Goal: Task Accomplishment & Management: Complete application form

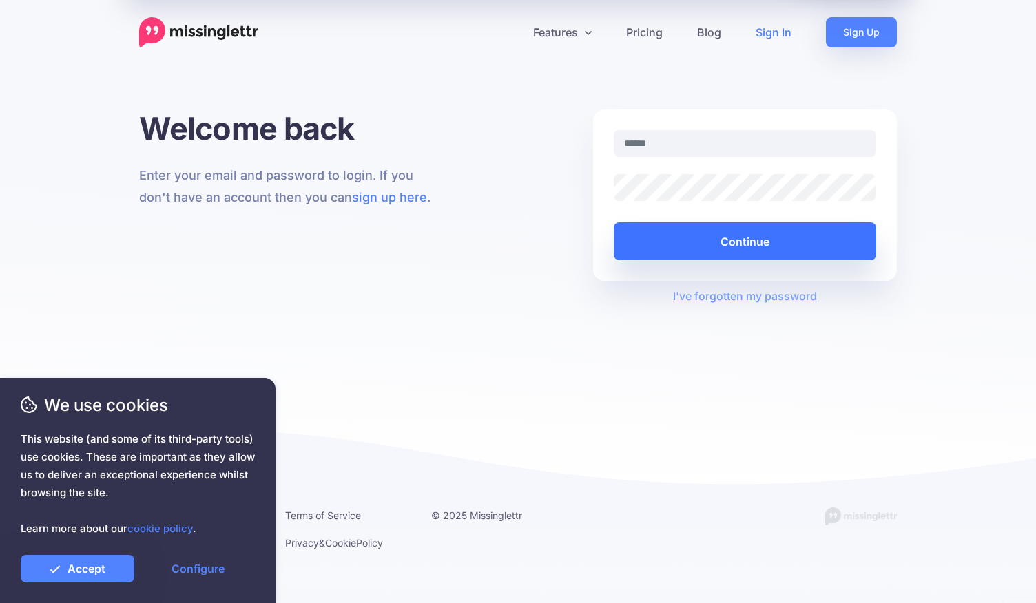
type input "**********"
click at [787, 245] on button "Continue" at bounding box center [745, 242] width 262 height 38
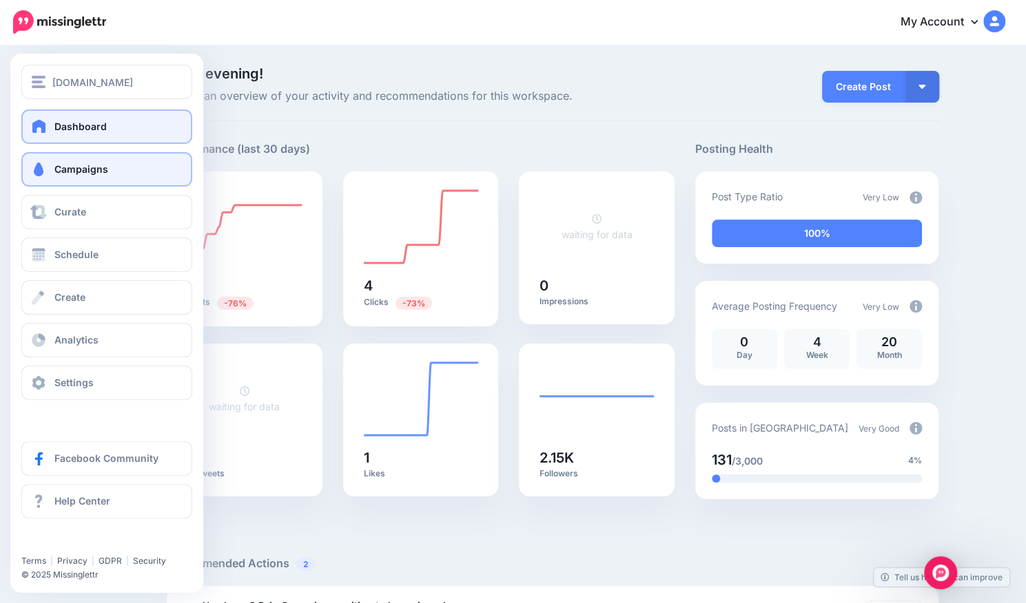
click at [90, 170] on span "Campaigns" at bounding box center [81, 169] width 54 height 12
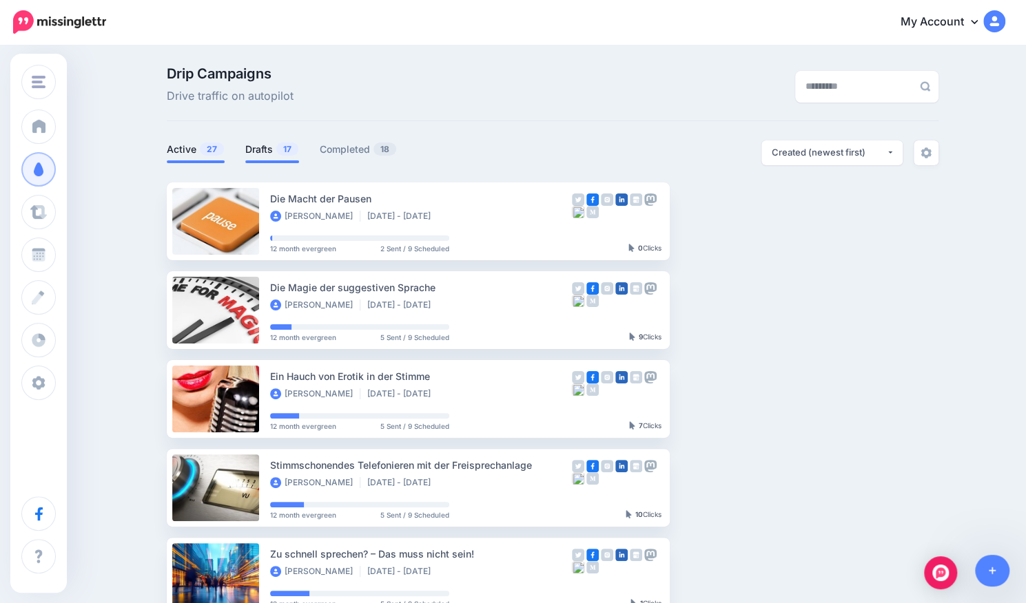
click at [276, 149] on link "Drafts 17" at bounding box center [272, 149] width 54 height 17
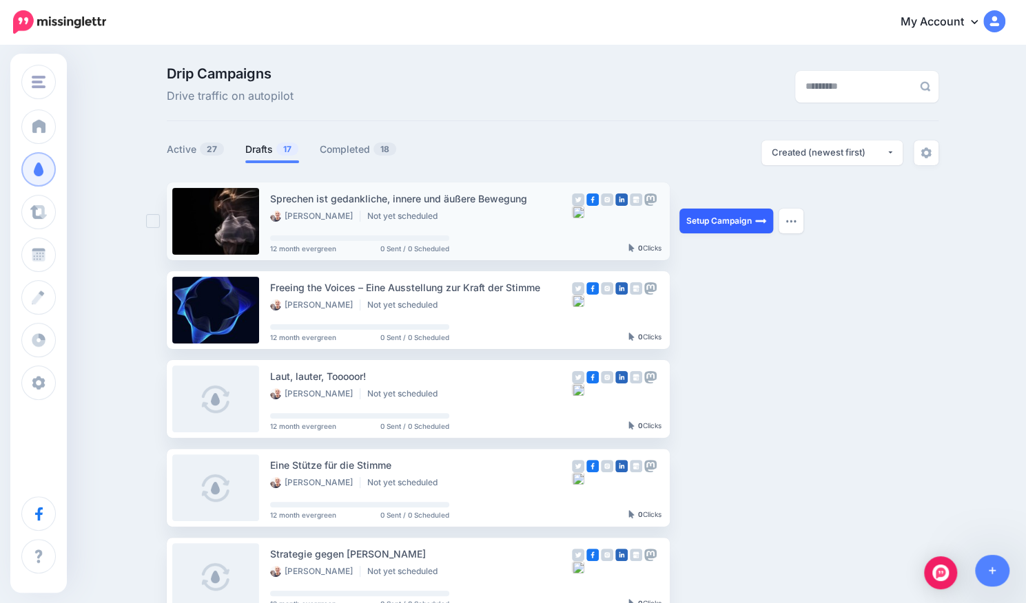
click at [744, 231] on link "Setup Campaign" at bounding box center [726, 221] width 94 height 25
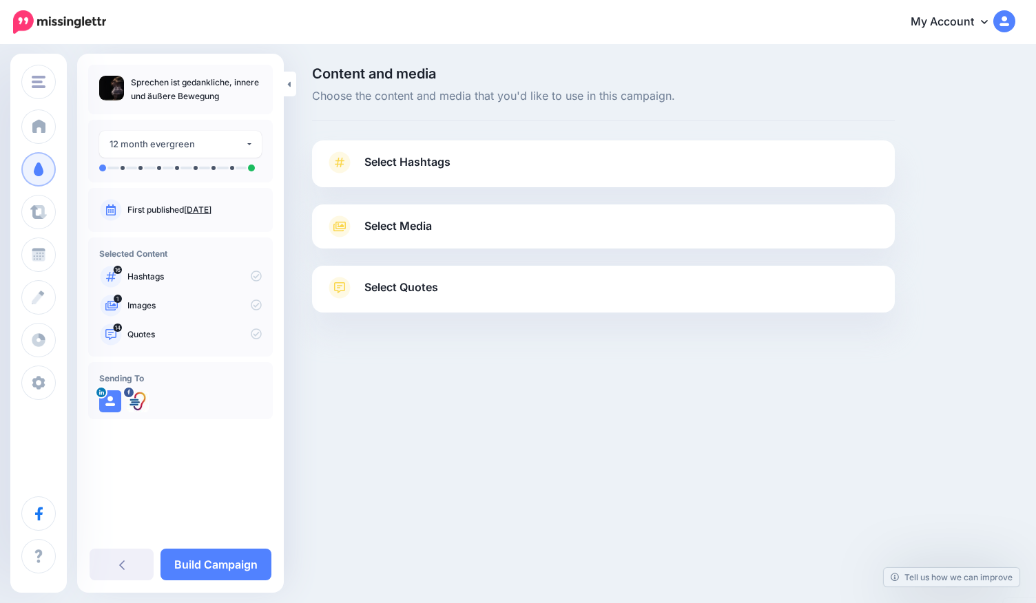
click at [455, 172] on link "Select Hashtags" at bounding box center [603, 170] width 555 height 36
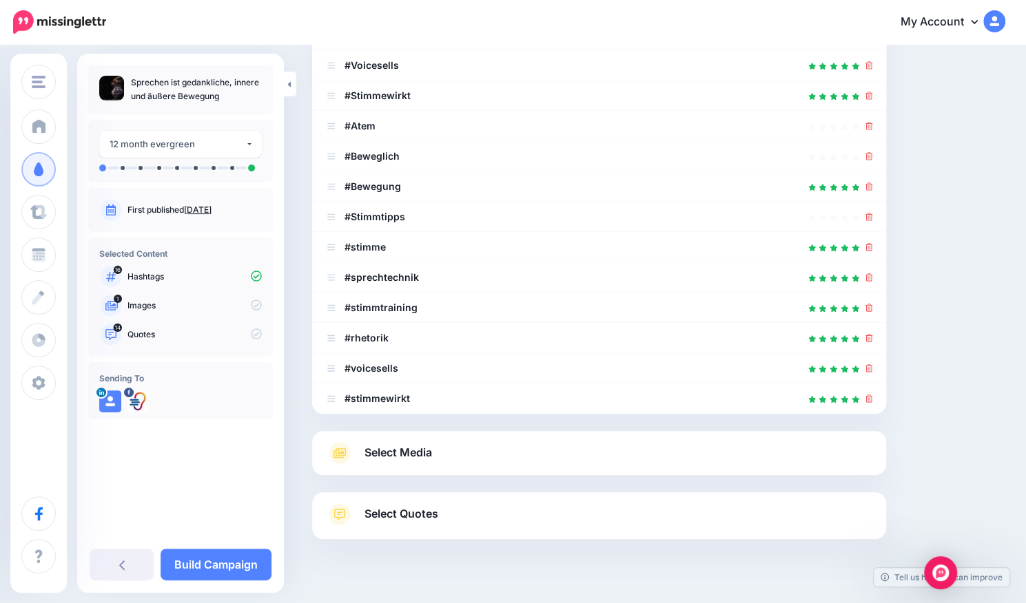
scroll to position [405, 0]
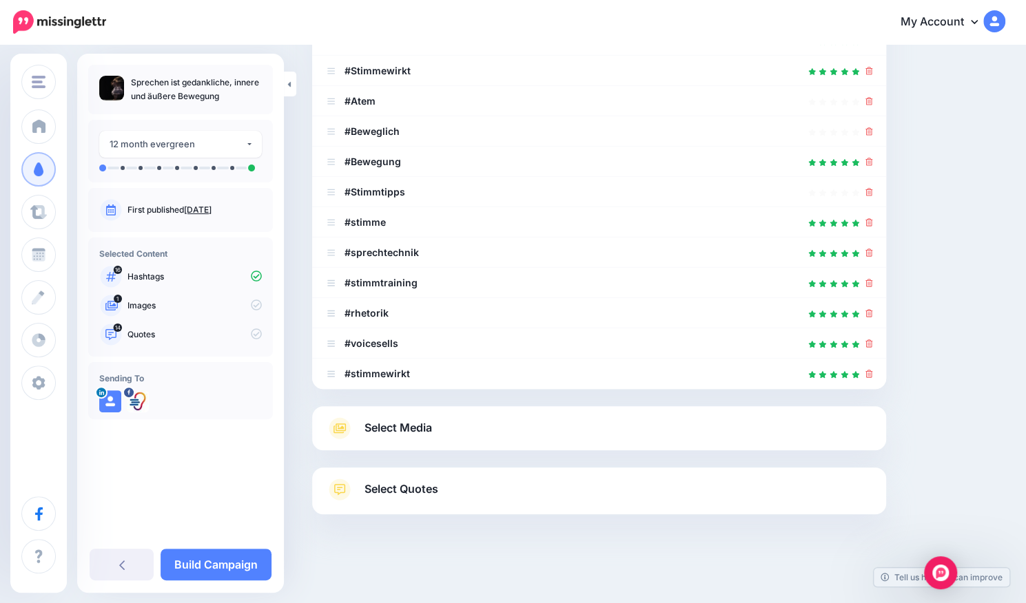
click at [390, 488] on span "Select Quotes" at bounding box center [401, 489] width 74 height 19
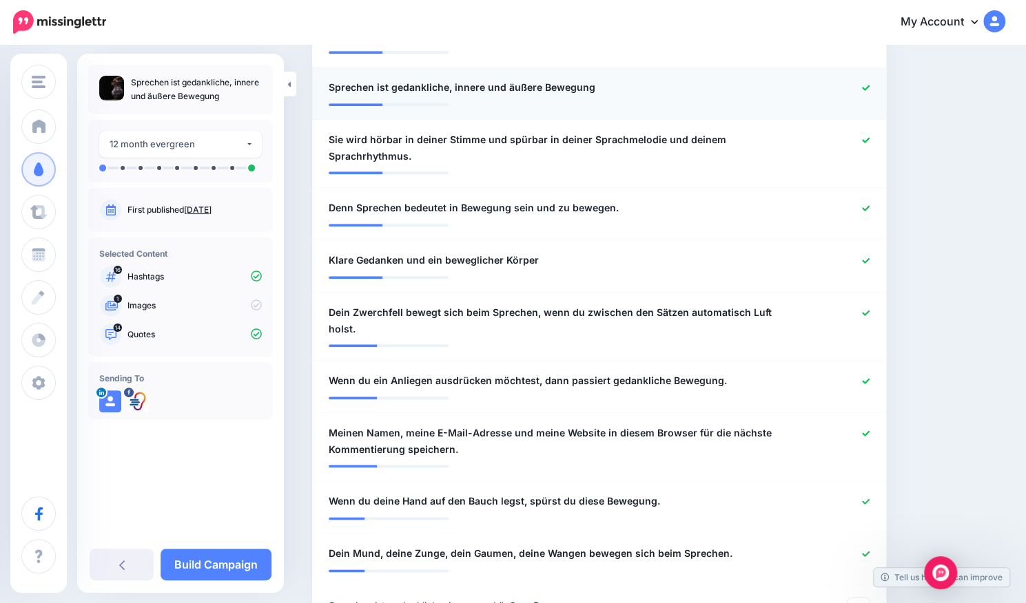
scroll to position [796, 0]
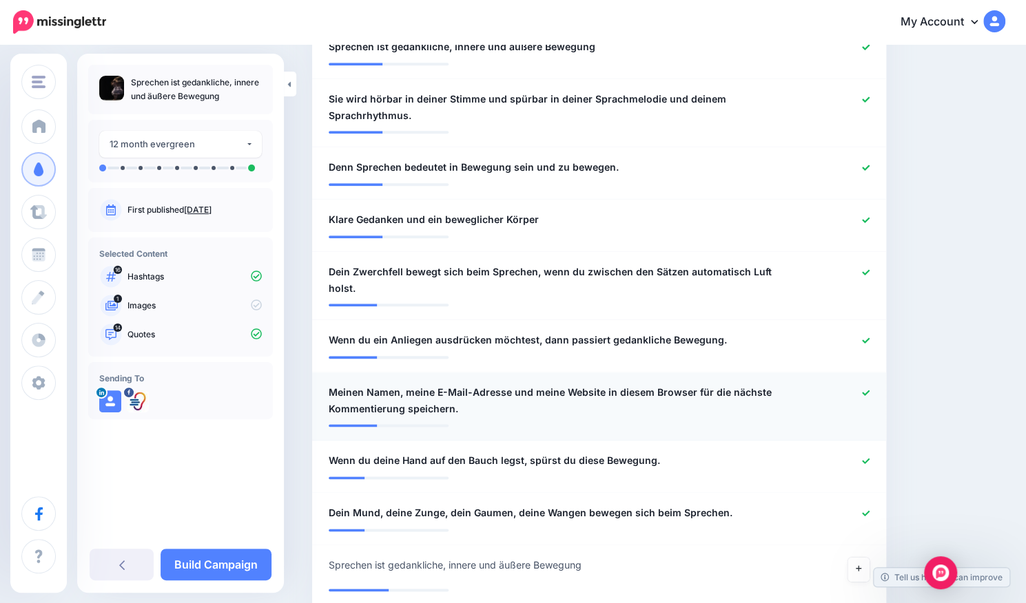
click at [869, 389] on icon at bounding box center [866, 393] width 8 height 8
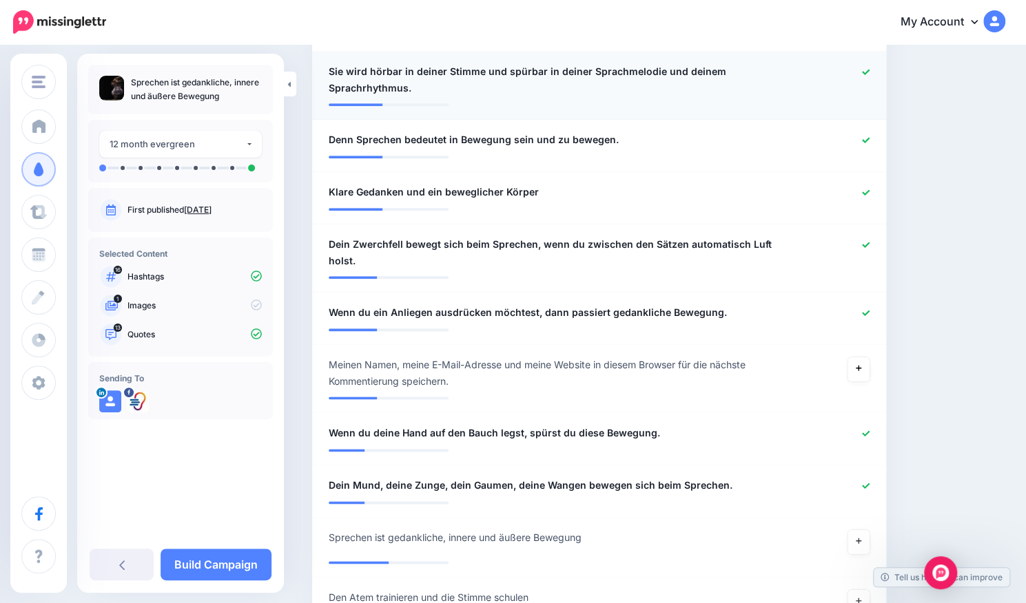
scroll to position [837, 0]
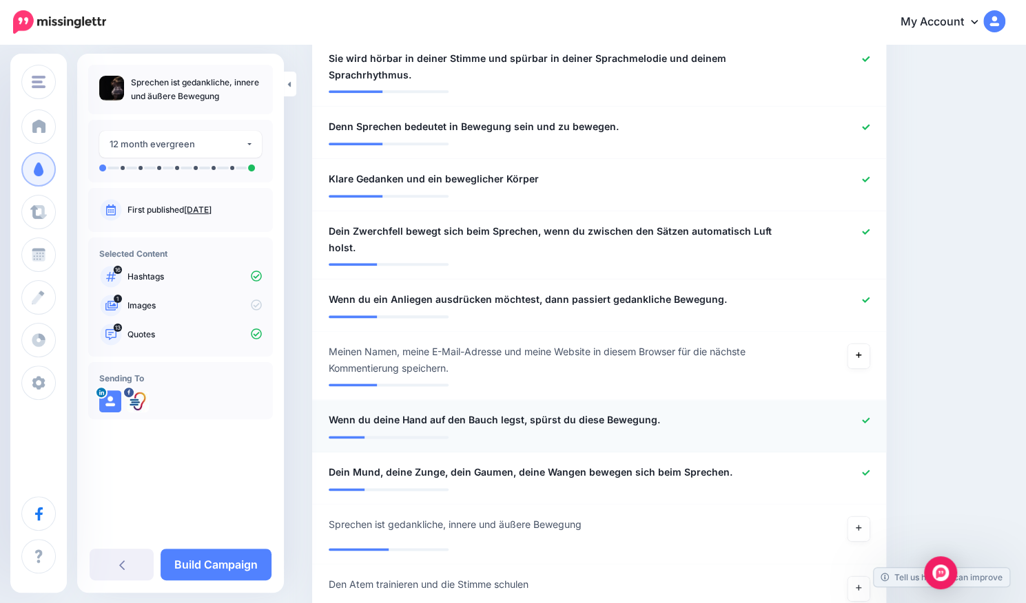
click at [869, 417] on icon at bounding box center [866, 421] width 8 height 8
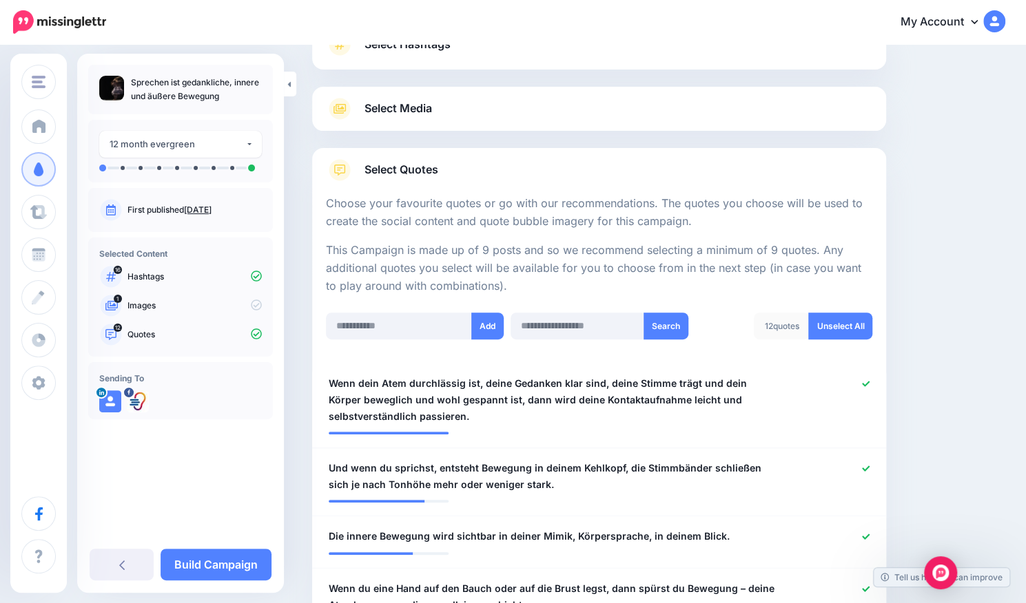
scroll to position [114, 0]
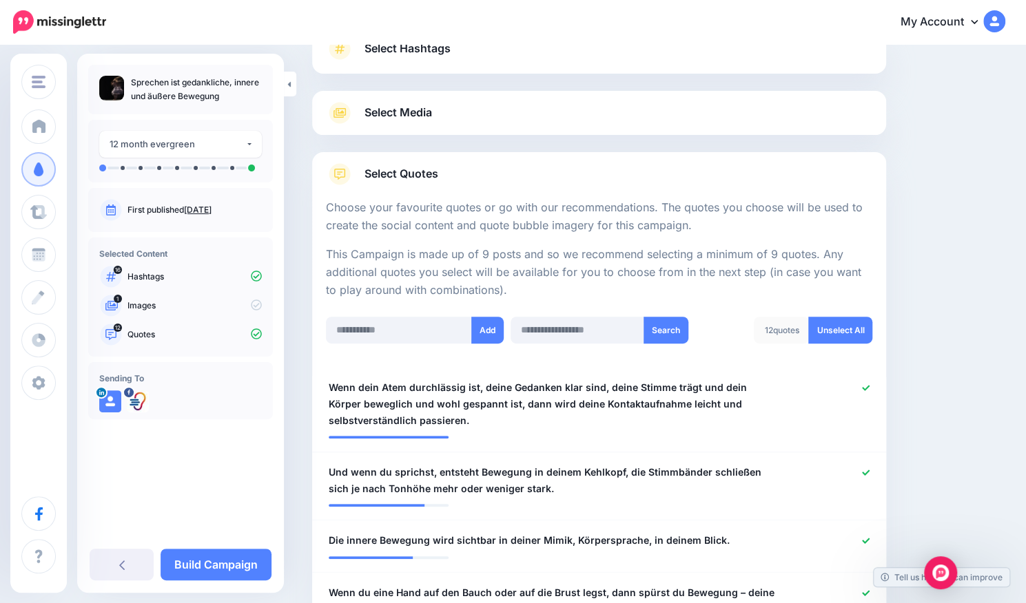
click at [412, 114] on span "Select Media" at bounding box center [398, 112] width 68 height 19
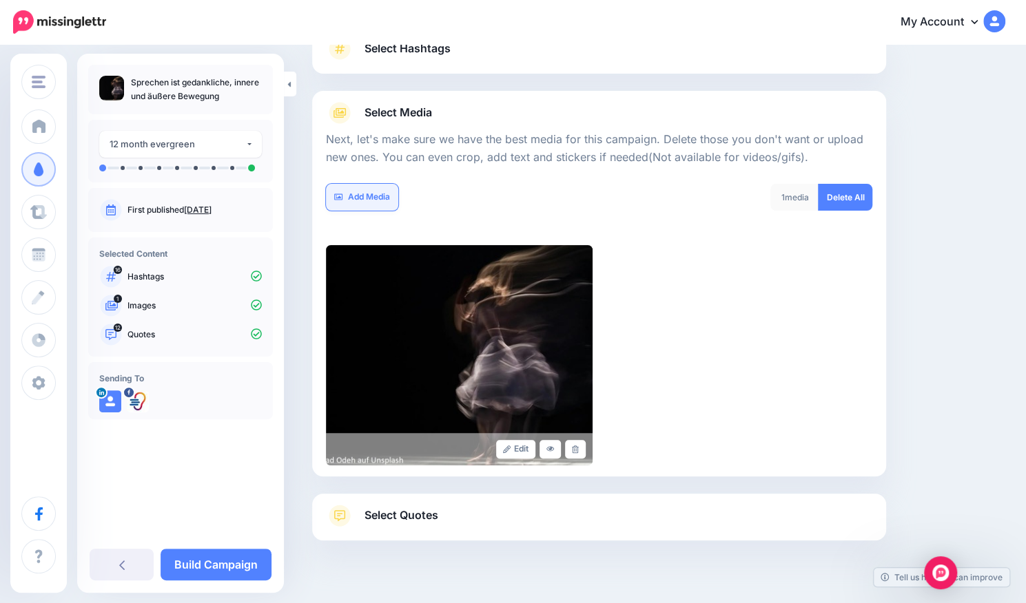
click at [368, 196] on link "Add Media" at bounding box center [362, 197] width 72 height 27
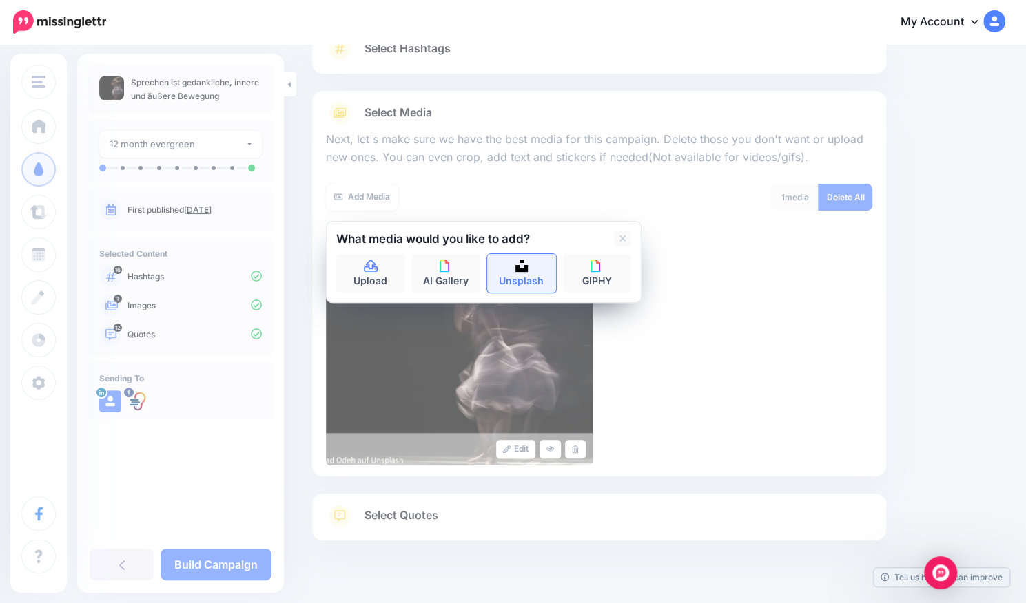
click at [539, 269] on link "Unsplash" at bounding box center [521, 273] width 69 height 39
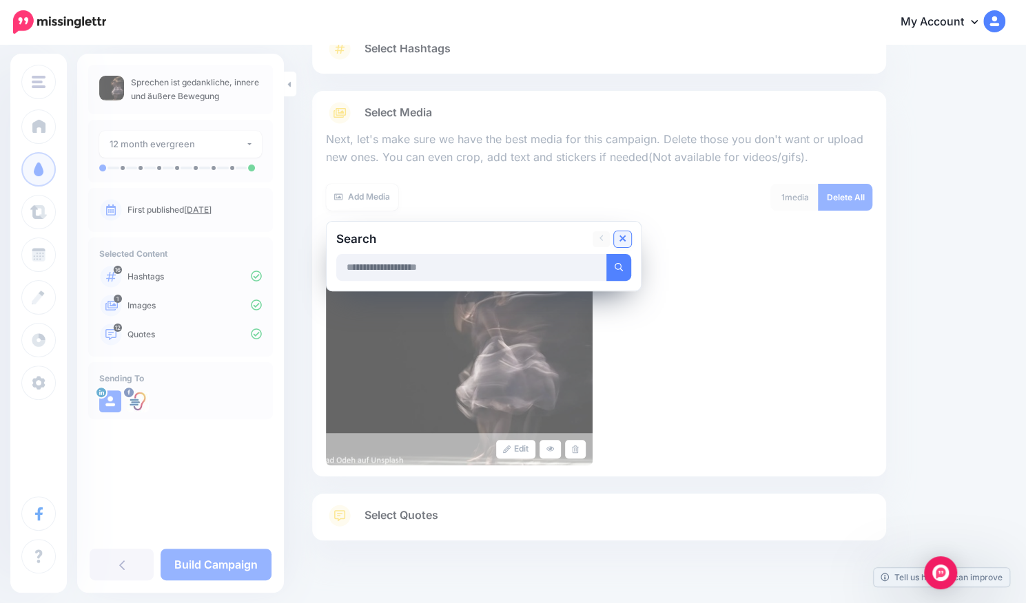
click at [623, 237] on icon at bounding box center [622, 239] width 7 height 7
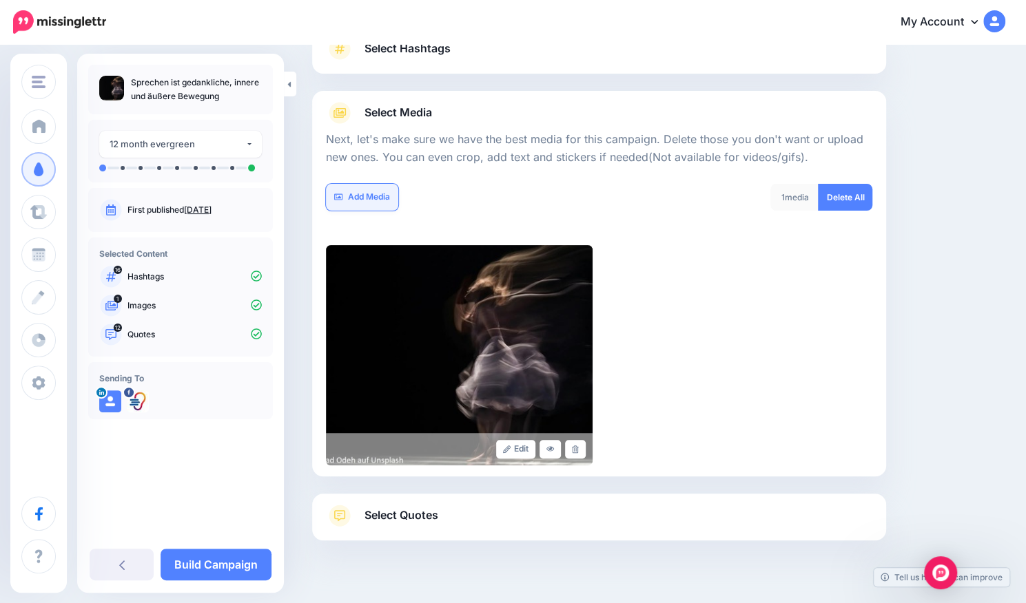
click at [362, 184] on link "Add Media" at bounding box center [362, 197] width 72 height 27
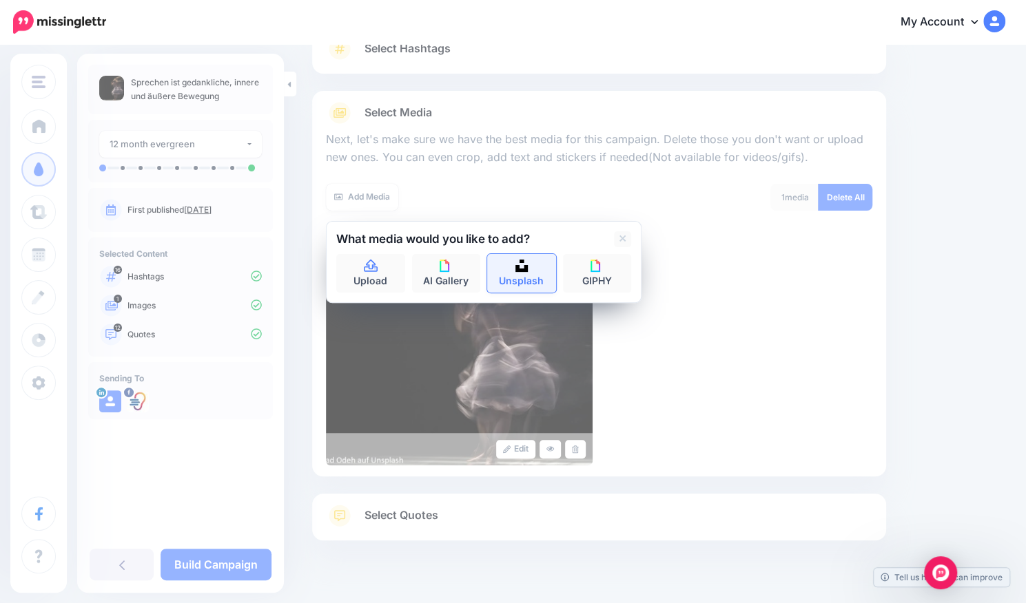
click at [521, 269] on img at bounding box center [521, 266] width 12 height 12
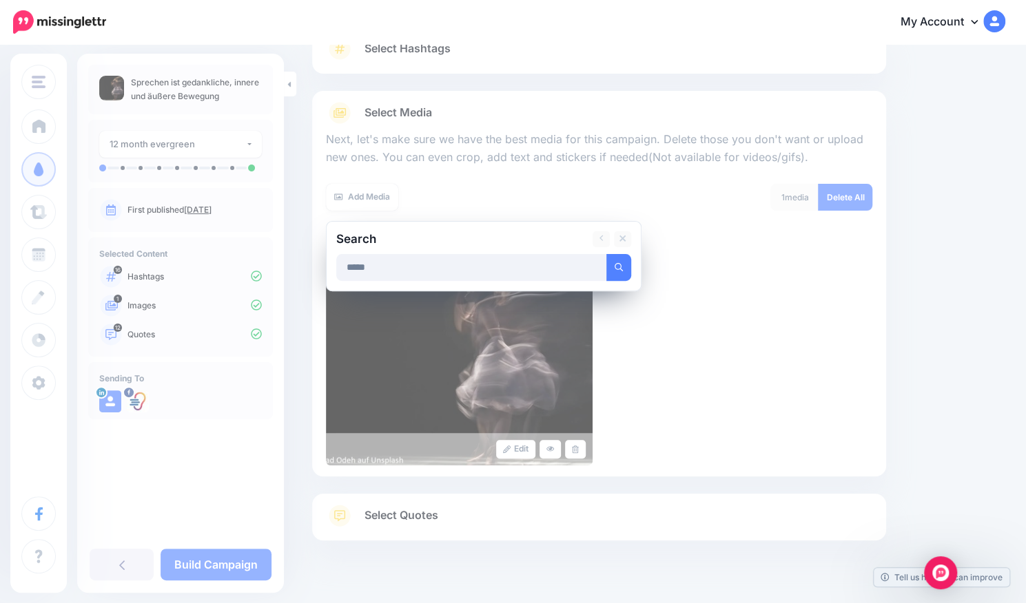
click at [606, 254] on button "submit" at bounding box center [618, 267] width 25 height 27
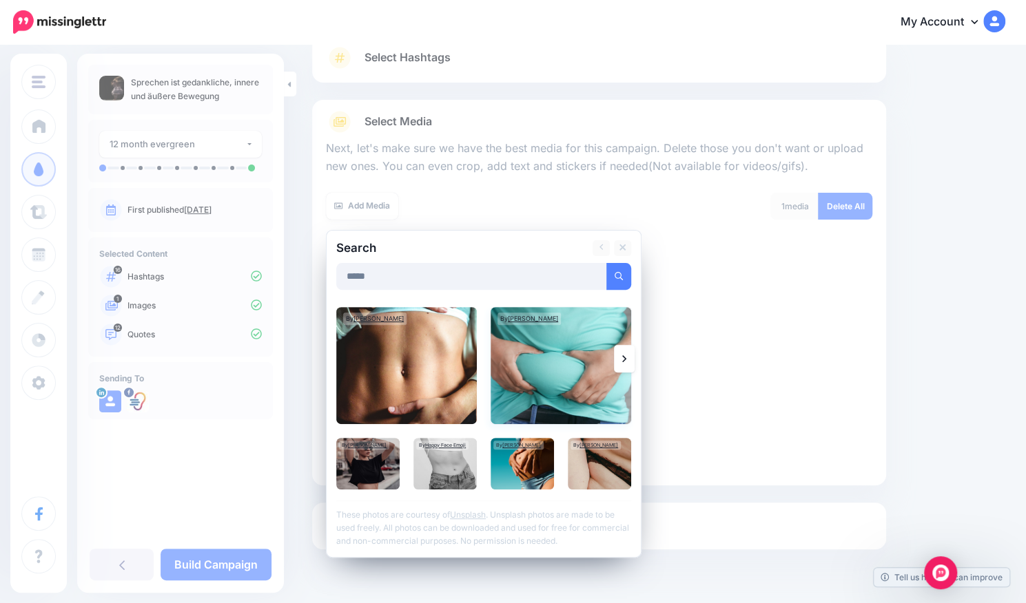
scroll to position [83, 0]
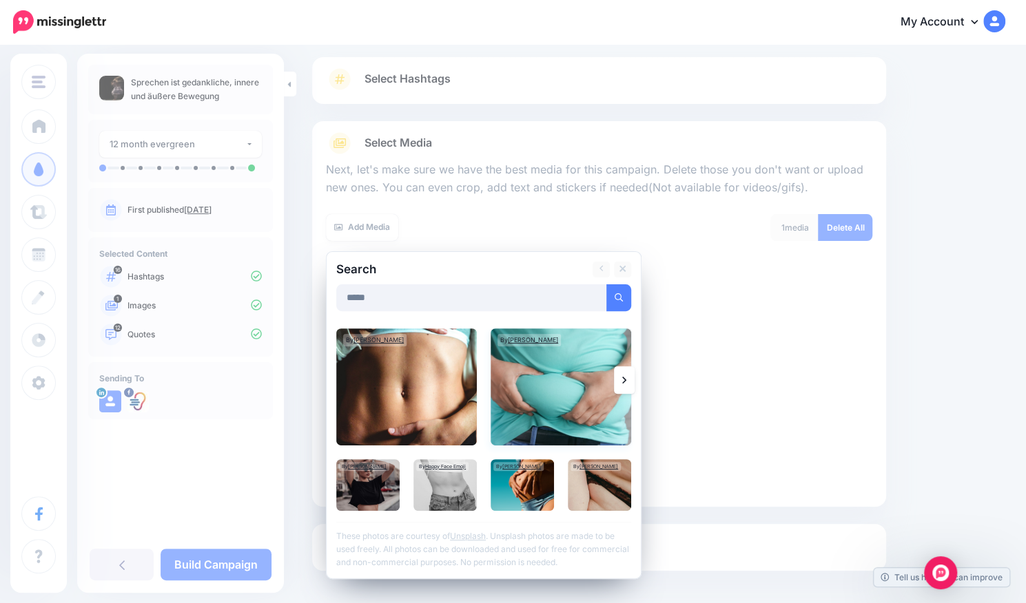
click at [626, 360] on img at bounding box center [560, 387] width 141 height 117
click at [627, 384] on link at bounding box center [624, 380] width 21 height 28
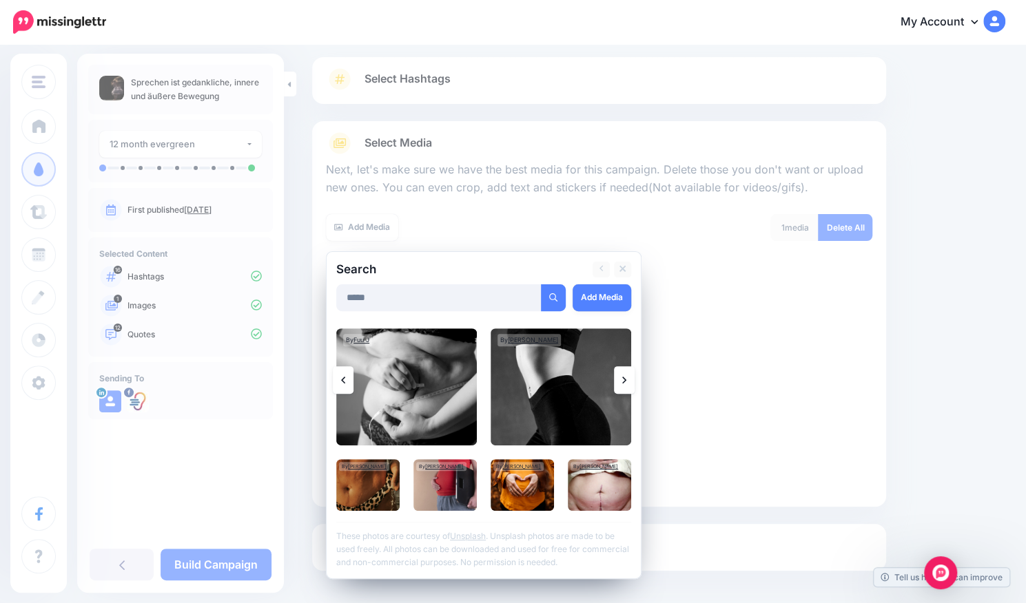
click at [627, 384] on link at bounding box center [624, 380] width 21 height 28
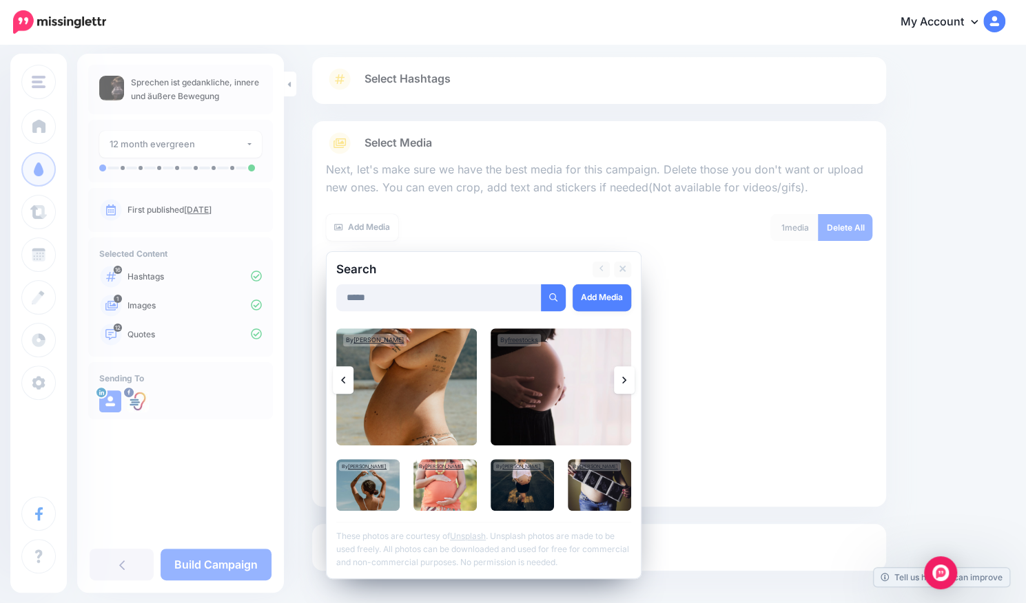
click at [627, 384] on link at bounding box center [624, 380] width 21 height 28
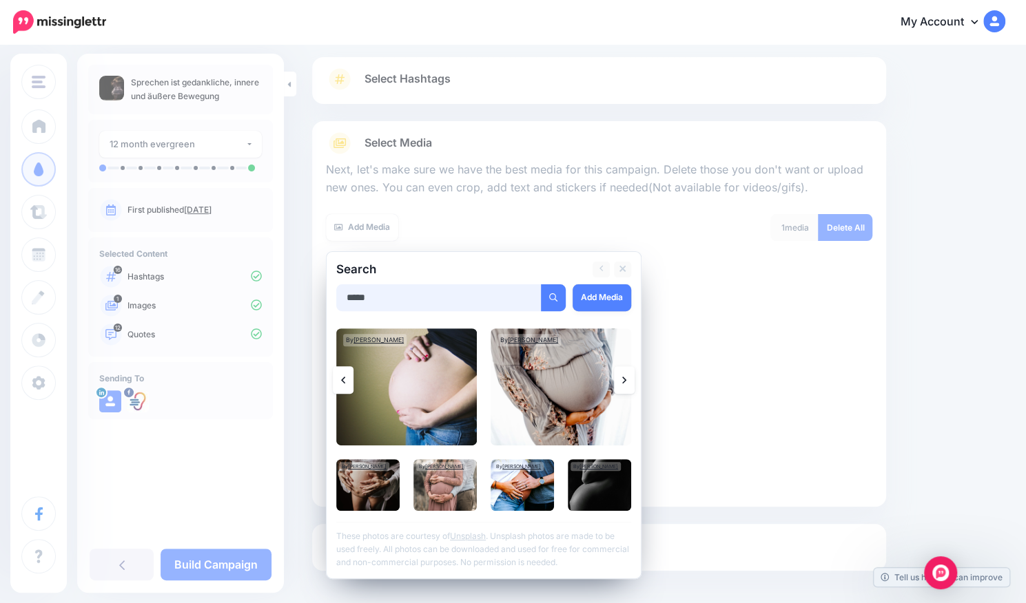
drag, startPoint x: 394, startPoint y: 300, endPoint x: 336, endPoint y: 301, distance: 57.9
click at [336, 301] on input "*****" at bounding box center [438, 298] width 205 height 27
click at [541, 285] on button "submit" at bounding box center [553, 298] width 25 height 27
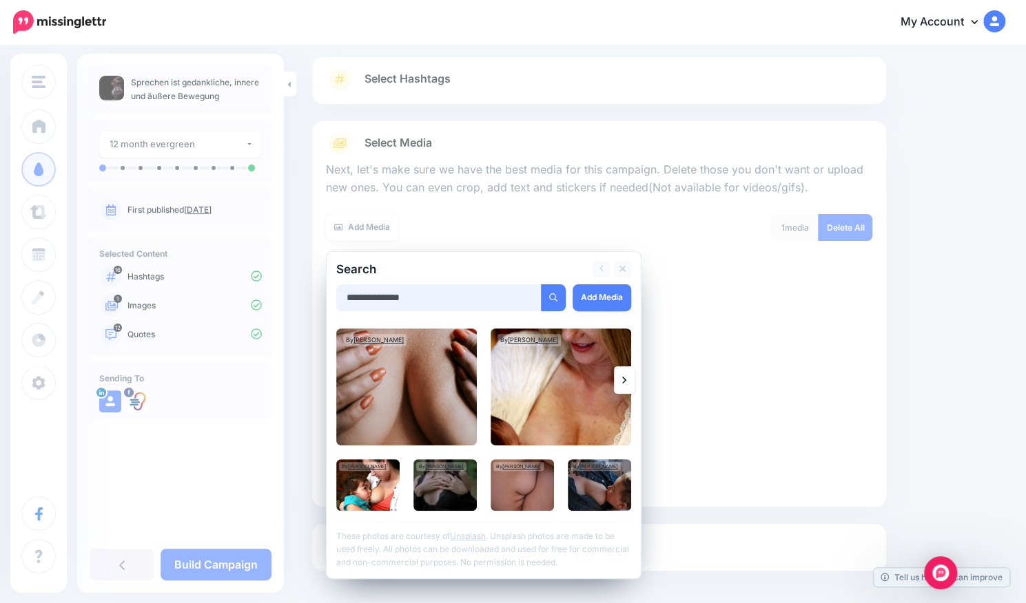
click at [389, 299] on input "**********" at bounding box center [438, 298] width 205 height 27
type input "**********"
click at [541, 285] on button "submit" at bounding box center [553, 298] width 25 height 27
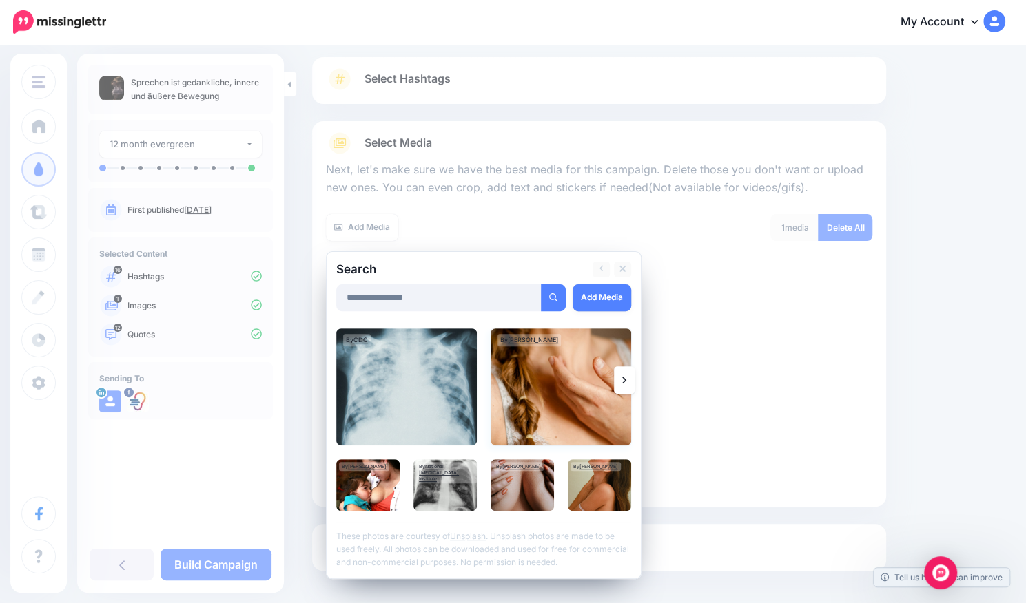
click at [592, 394] on img at bounding box center [560, 387] width 141 height 117
click at [608, 300] on link "Add Media" at bounding box center [601, 298] width 59 height 27
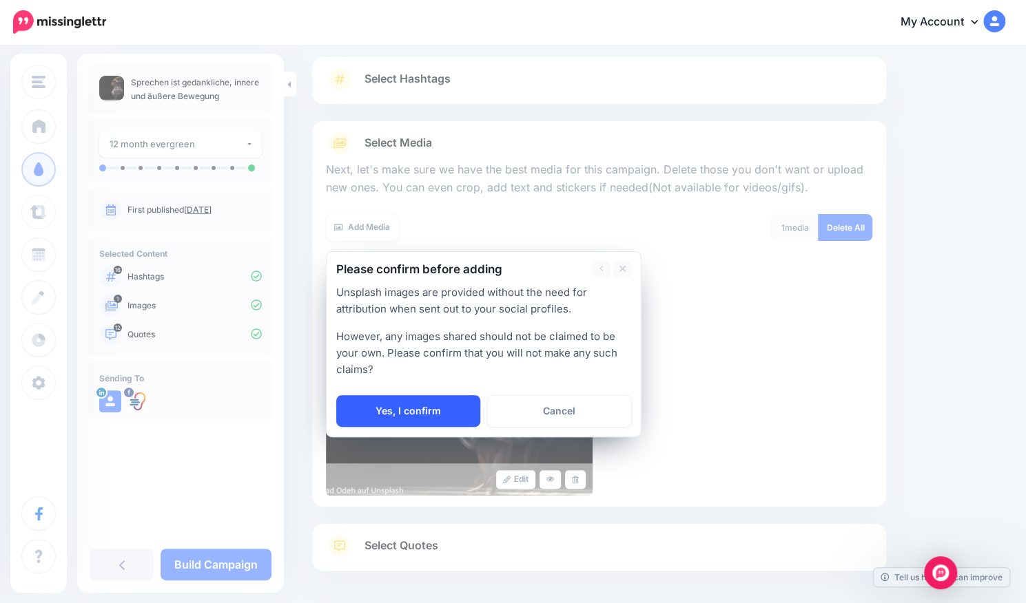
click at [448, 406] on link "Yes, I confirm" at bounding box center [408, 411] width 144 height 32
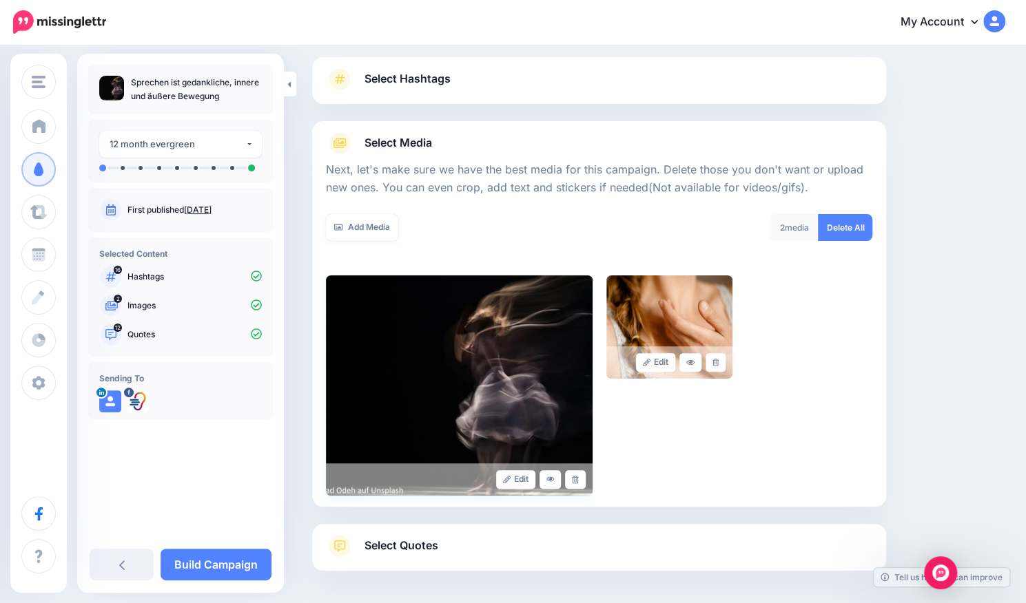
scroll to position [140, 0]
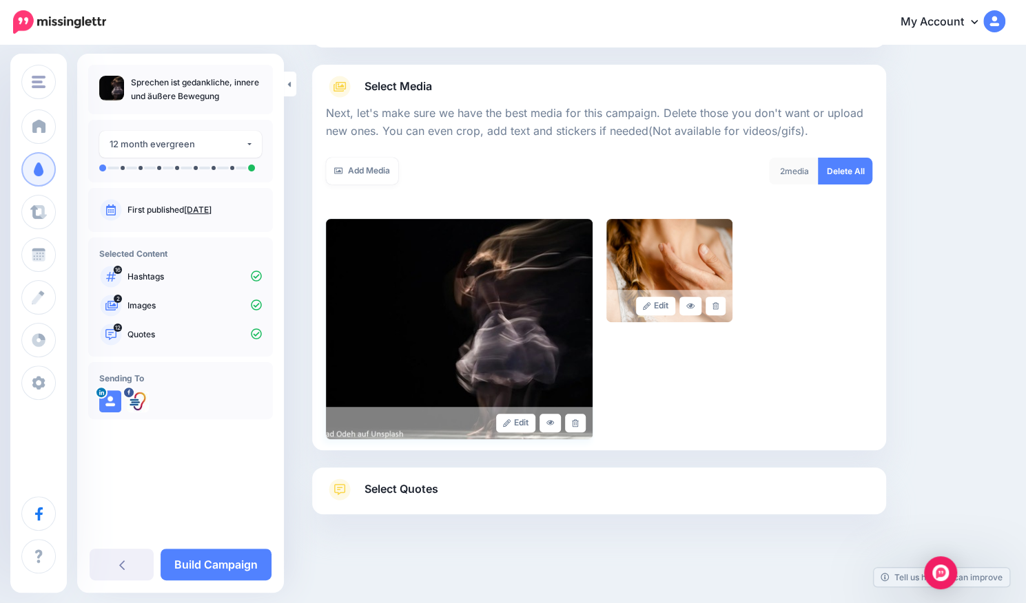
click at [369, 222] on img at bounding box center [459, 329] width 267 height 220
click at [372, 172] on link "Add Media" at bounding box center [362, 171] width 72 height 27
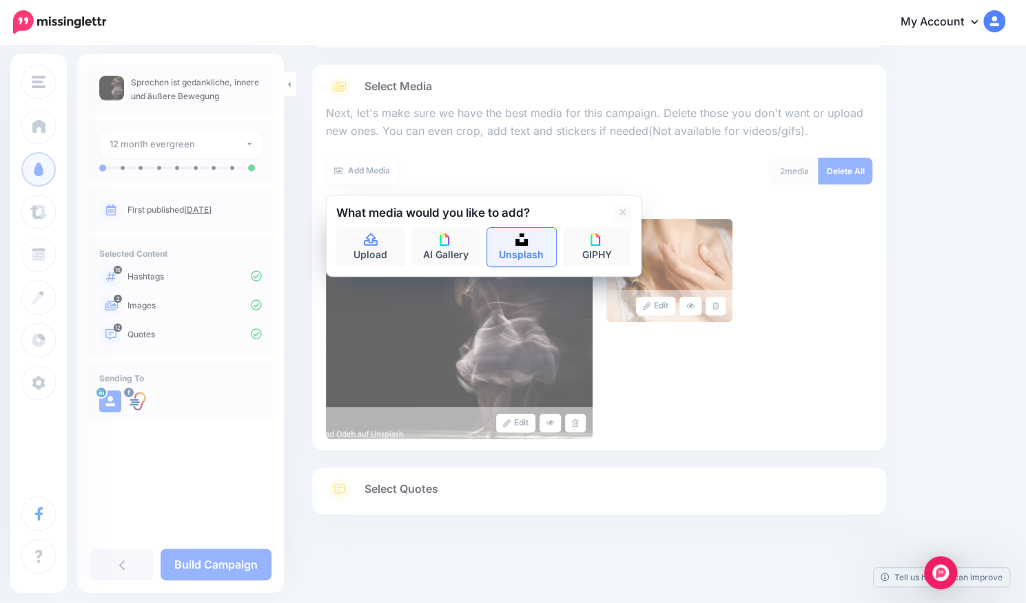
click at [533, 245] on link "Unsplash" at bounding box center [521, 247] width 69 height 39
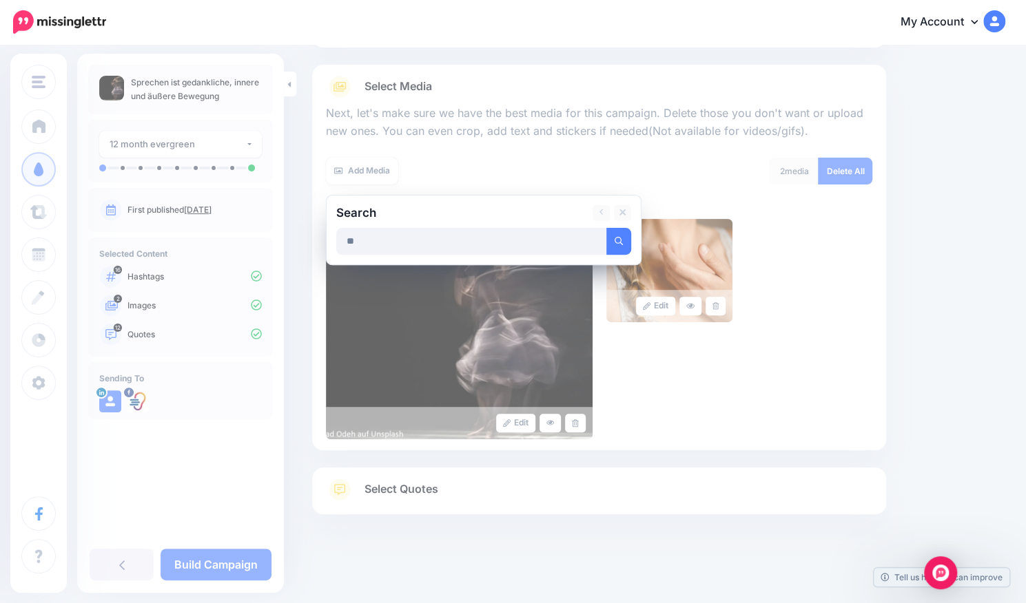
type input "*"
type input "******"
click at [606, 228] on button "submit" at bounding box center [618, 241] width 25 height 27
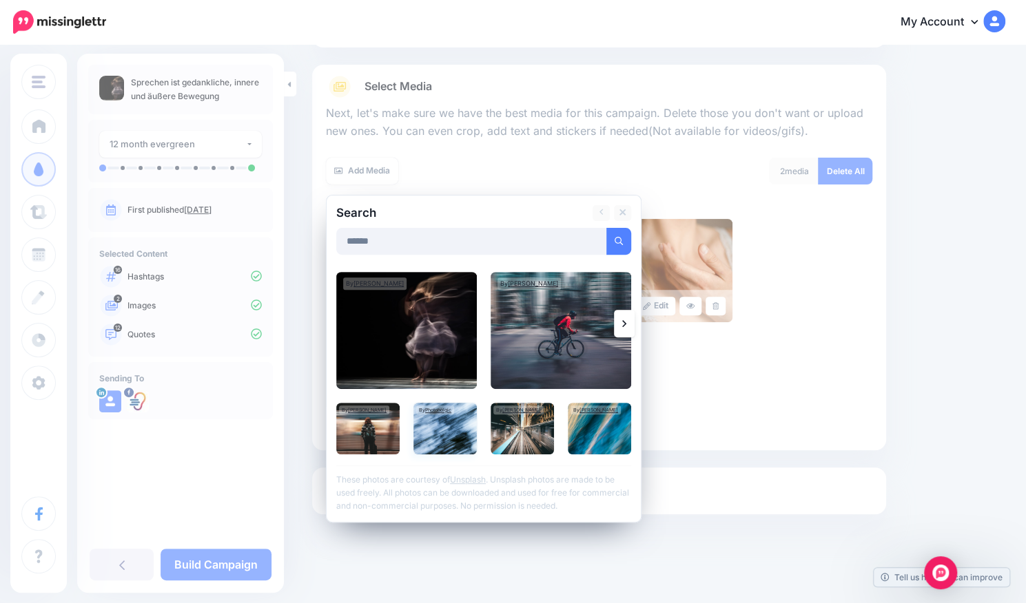
click at [447, 440] on img at bounding box center [444, 429] width 63 height 52
click at [602, 240] on link "Add Media" at bounding box center [601, 241] width 59 height 27
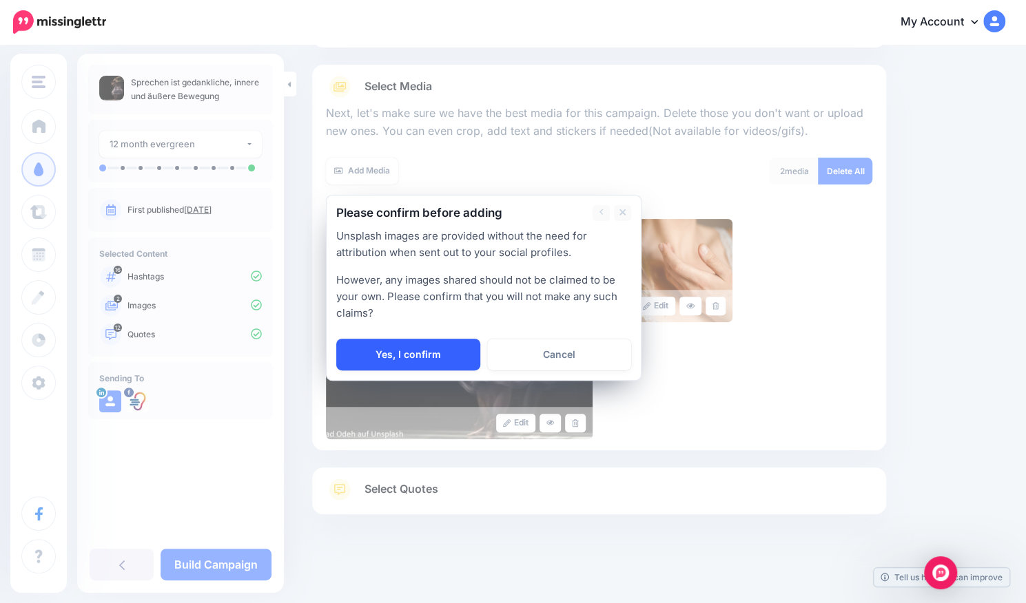
click at [409, 357] on link "Yes, I confirm" at bounding box center [408, 355] width 144 height 32
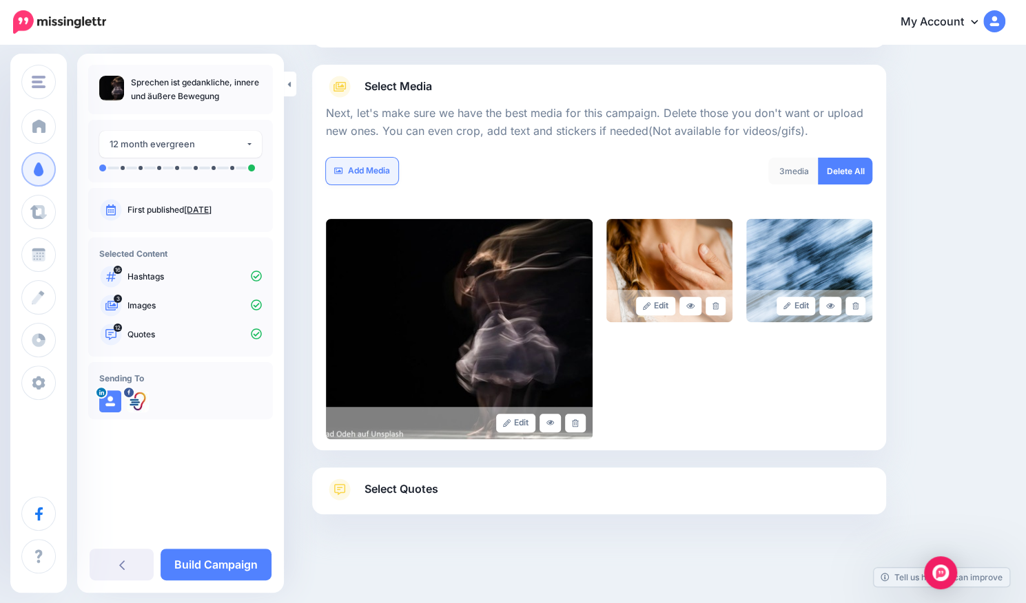
click at [386, 163] on link "Add Media" at bounding box center [362, 171] width 72 height 27
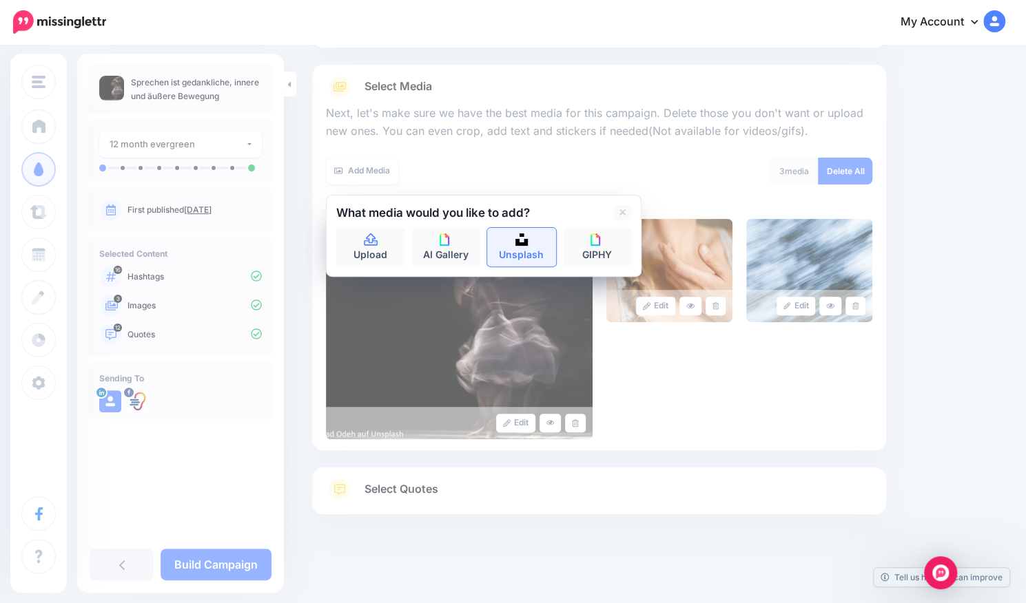
click at [522, 251] on link "Unsplash" at bounding box center [521, 247] width 69 height 39
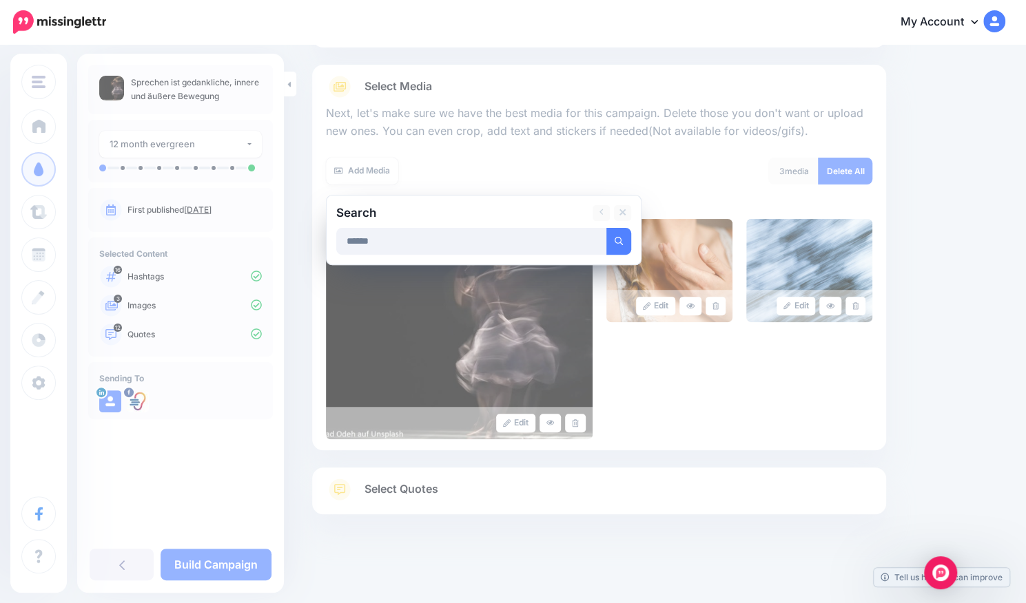
click at [606, 228] on button "submit" at bounding box center [618, 241] width 25 height 27
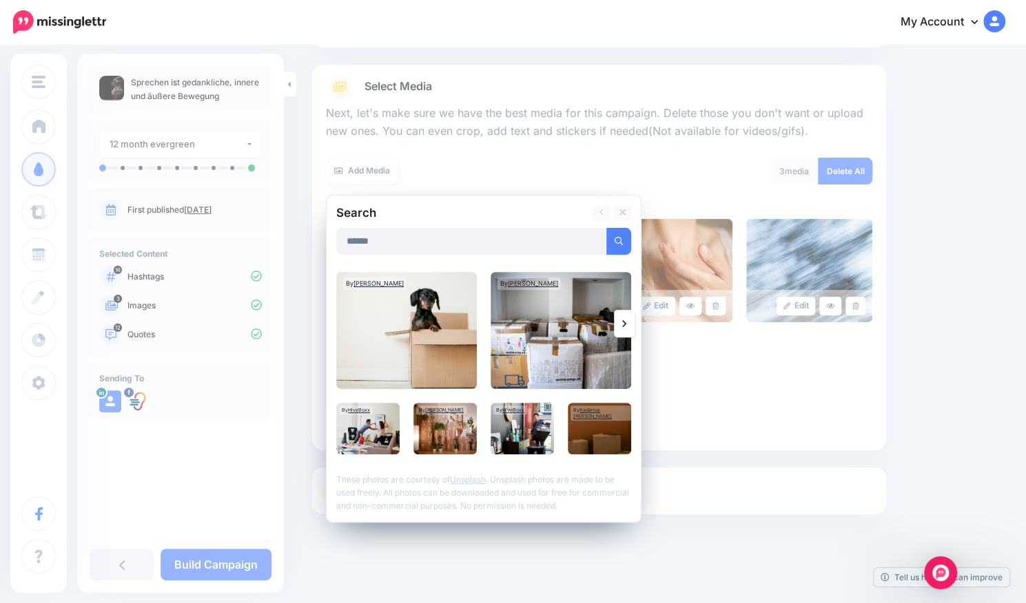
click at [627, 322] on link at bounding box center [624, 324] width 21 height 28
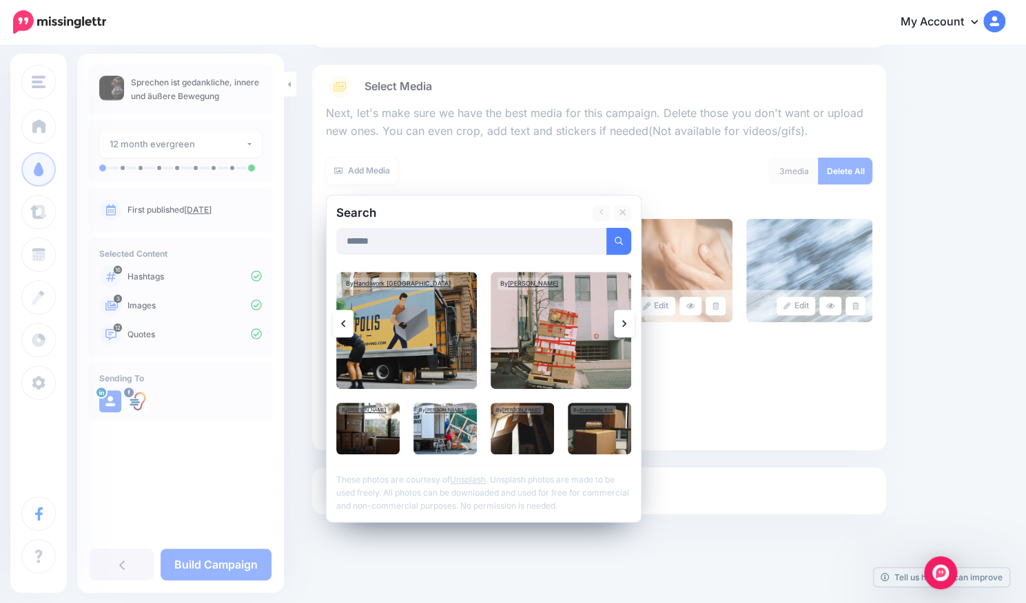
click at [627, 322] on link at bounding box center [624, 324] width 21 height 28
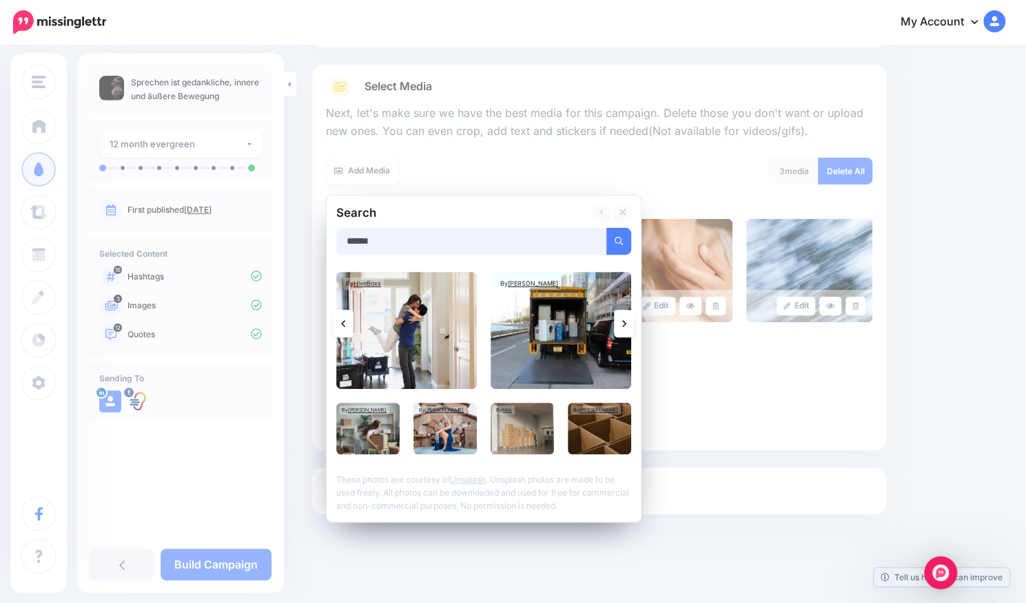
drag, startPoint x: 406, startPoint y: 236, endPoint x: 336, endPoint y: 238, distance: 70.3
click at [336, 238] on input "******" at bounding box center [471, 241] width 271 height 27
type input "******"
click at [606, 228] on button "submit" at bounding box center [618, 241] width 25 height 27
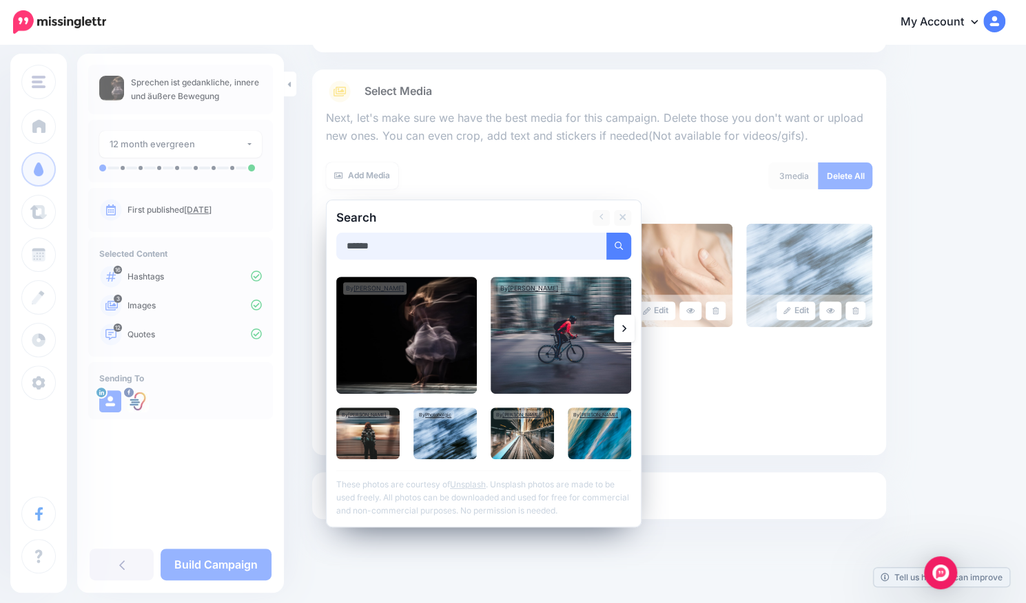
scroll to position [127, 0]
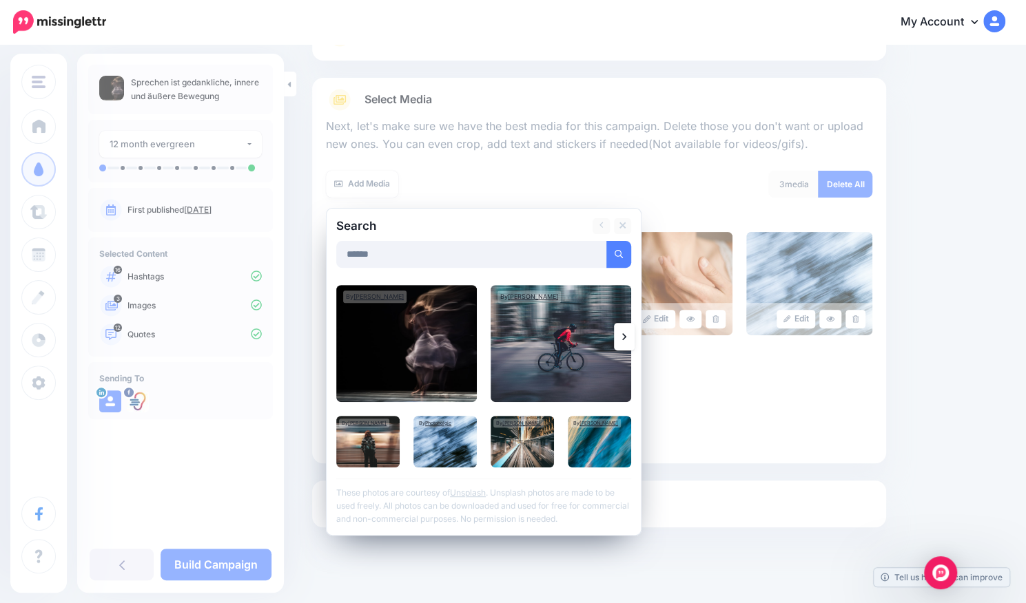
click at [627, 341] on link at bounding box center [624, 337] width 21 height 28
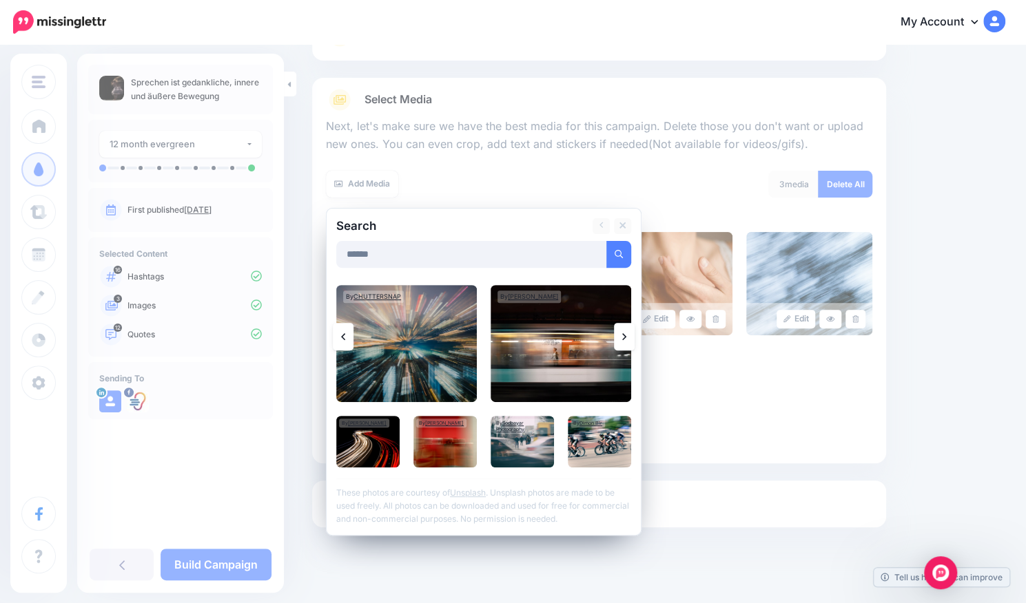
click at [627, 341] on link at bounding box center [624, 337] width 21 height 28
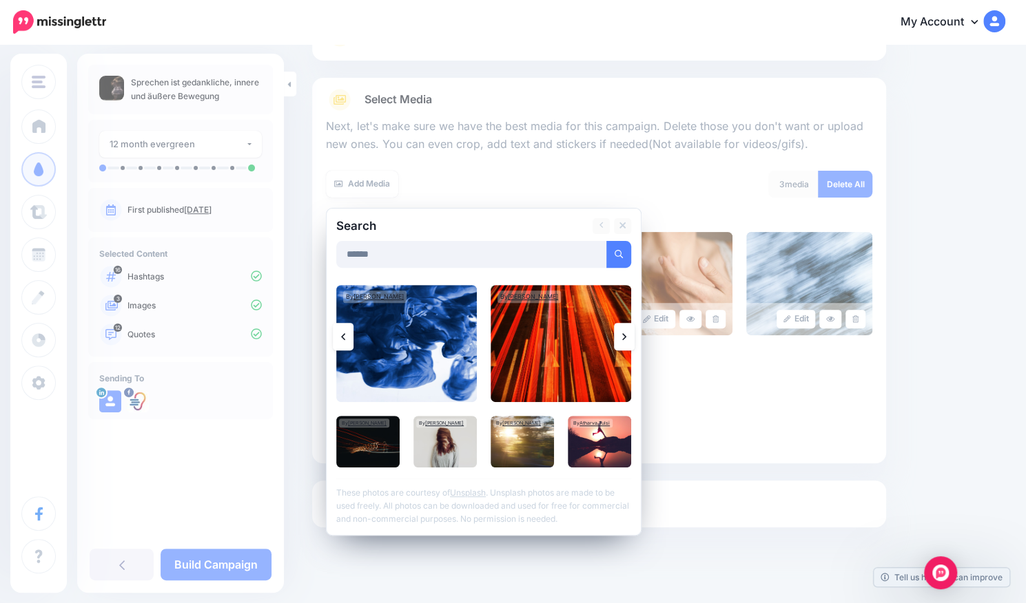
click at [627, 341] on link at bounding box center [624, 337] width 21 height 28
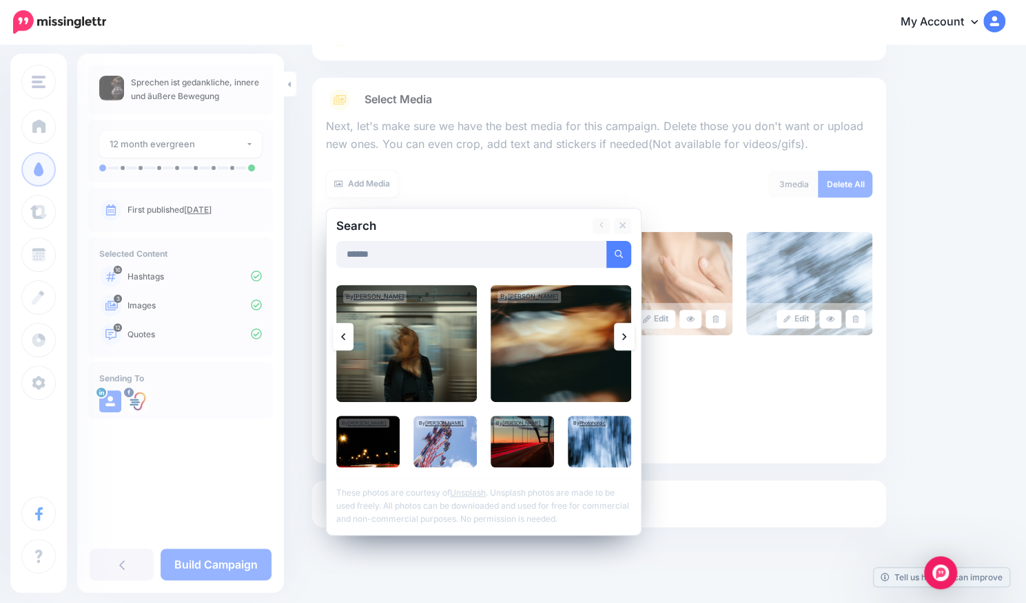
click at [348, 329] on link at bounding box center [343, 337] width 21 height 28
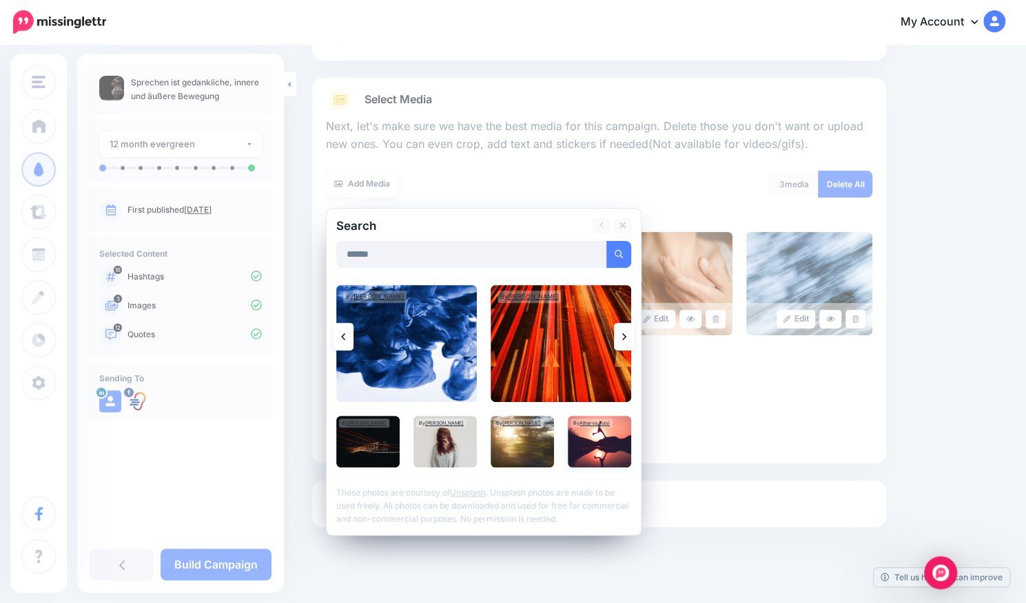
click at [614, 447] on img at bounding box center [599, 442] width 63 height 52
click at [619, 246] on link "Add Media" at bounding box center [601, 254] width 59 height 27
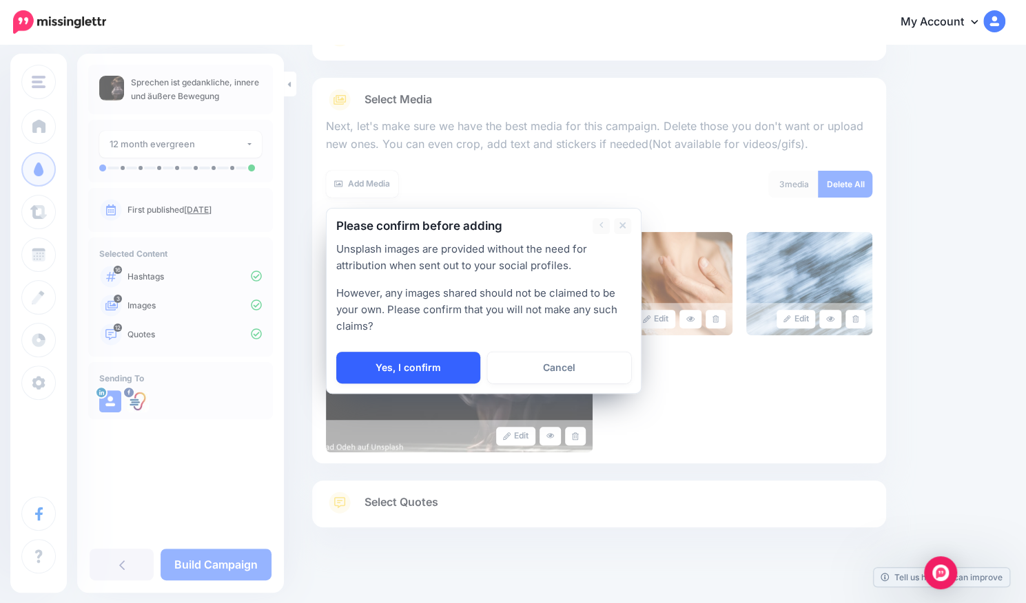
click at [428, 369] on link "Yes, I confirm" at bounding box center [408, 368] width 144 height 32
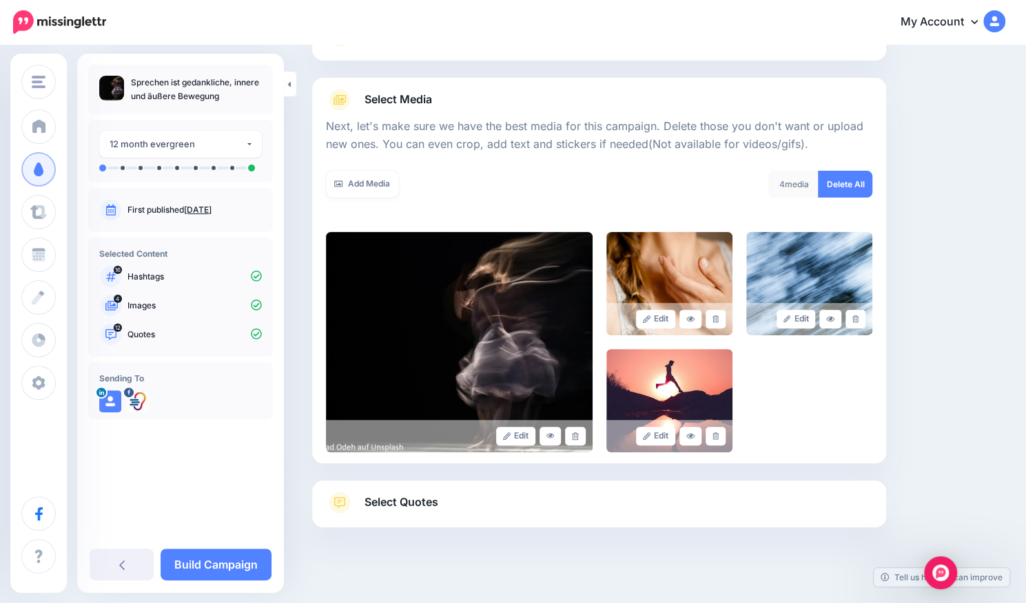
scroll to position [140, 0]
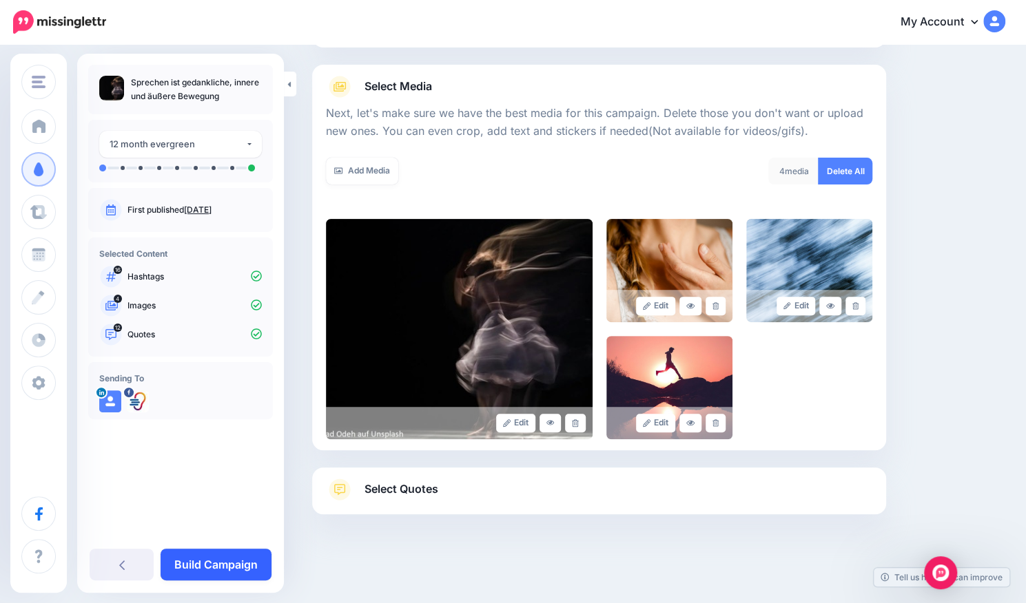
click at [204, 552] on link "Build Campaign" at bounding box center [216, 565] width 111 height 32
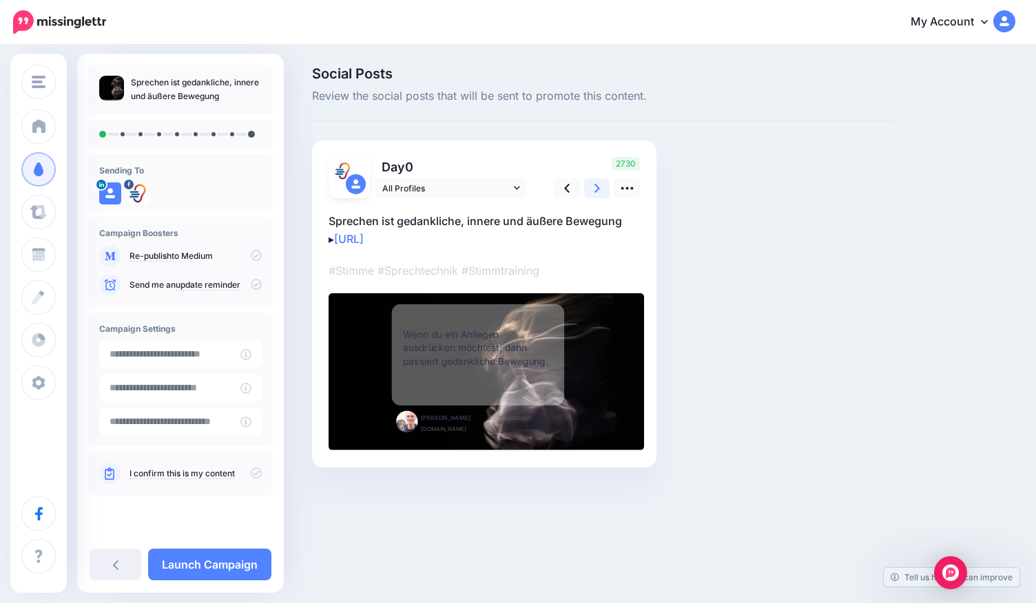
click at [595, 187] on icon at bounding box center [598, 188] width 6 height 14
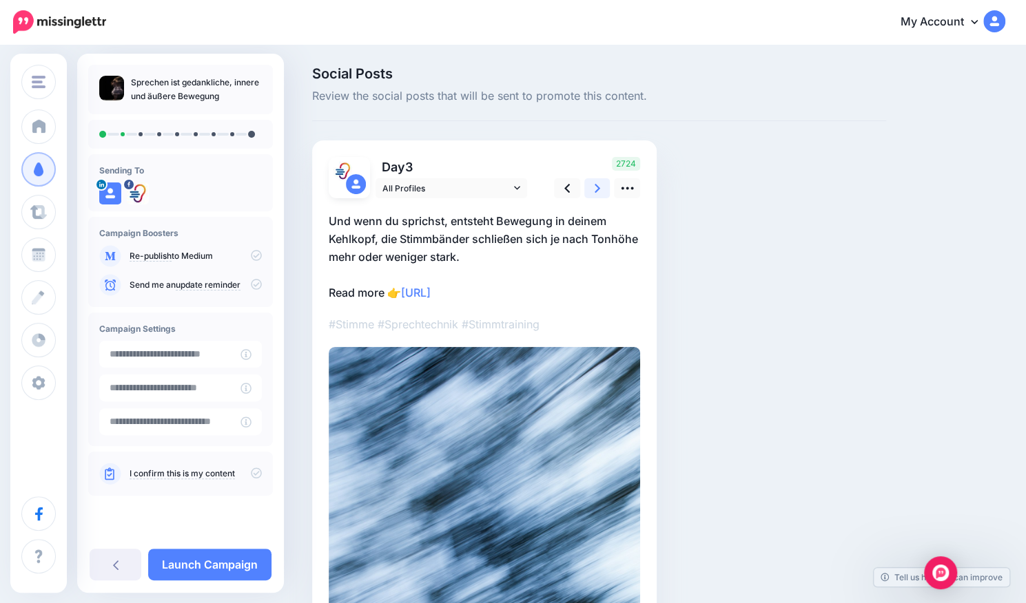
click at [595, 187] on icon at bounding box center [598, 188] width 6 height 14
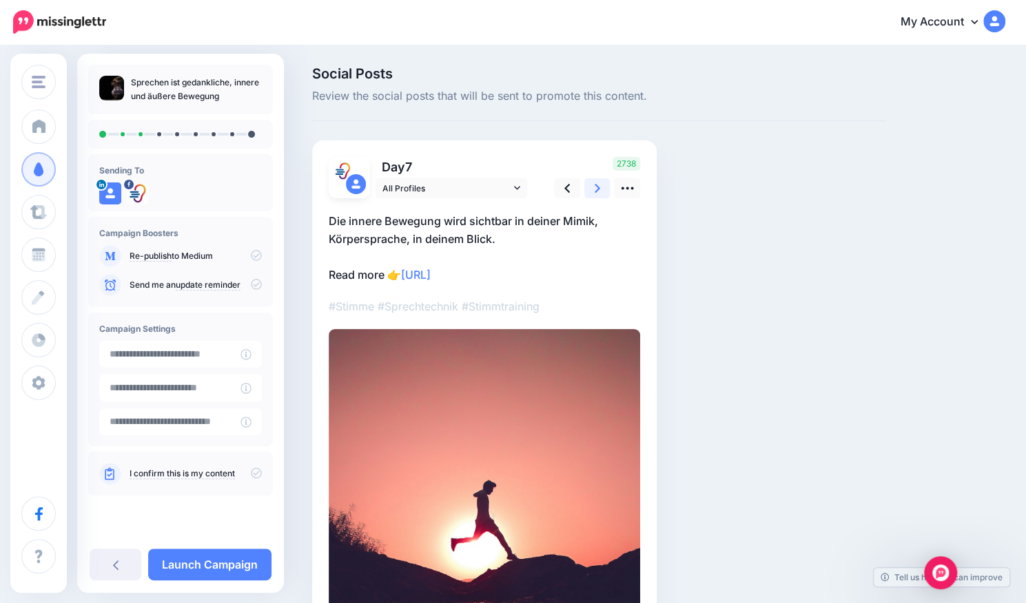
click at [595, 187] on icon at bounding box center [598, 188] width 6 height 14
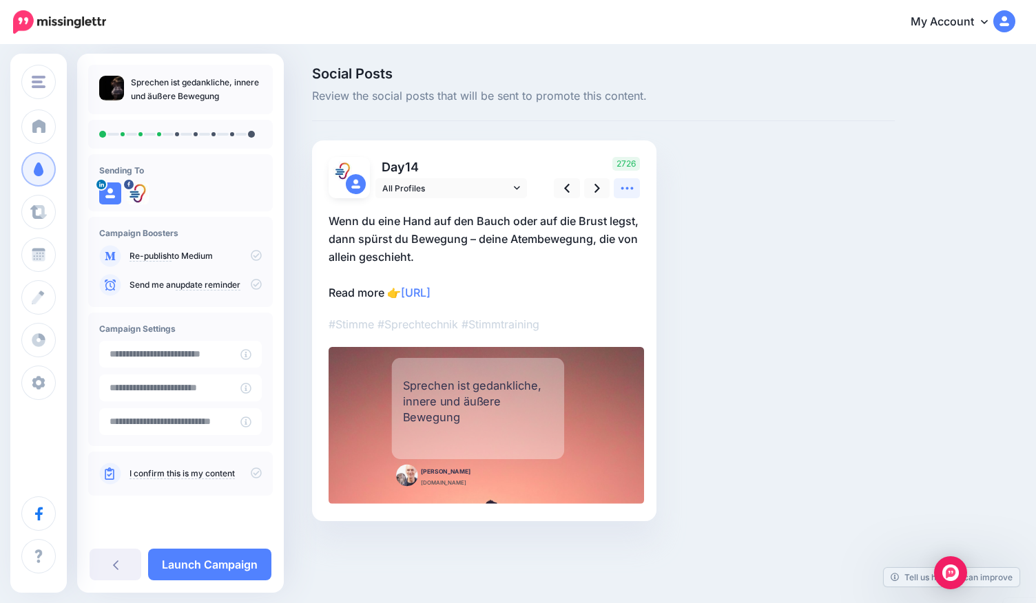
click at [632, 184] on icon at bounding box center [627, 188] width 14 height 14
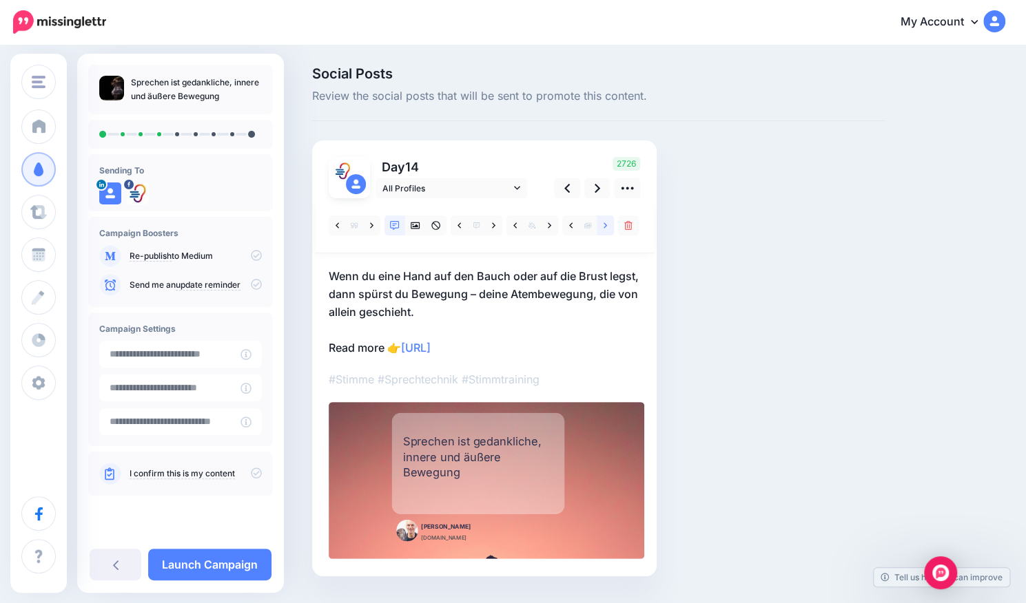
click at [608, 225] on link at bounding box center [605, 226] width 17 height 20
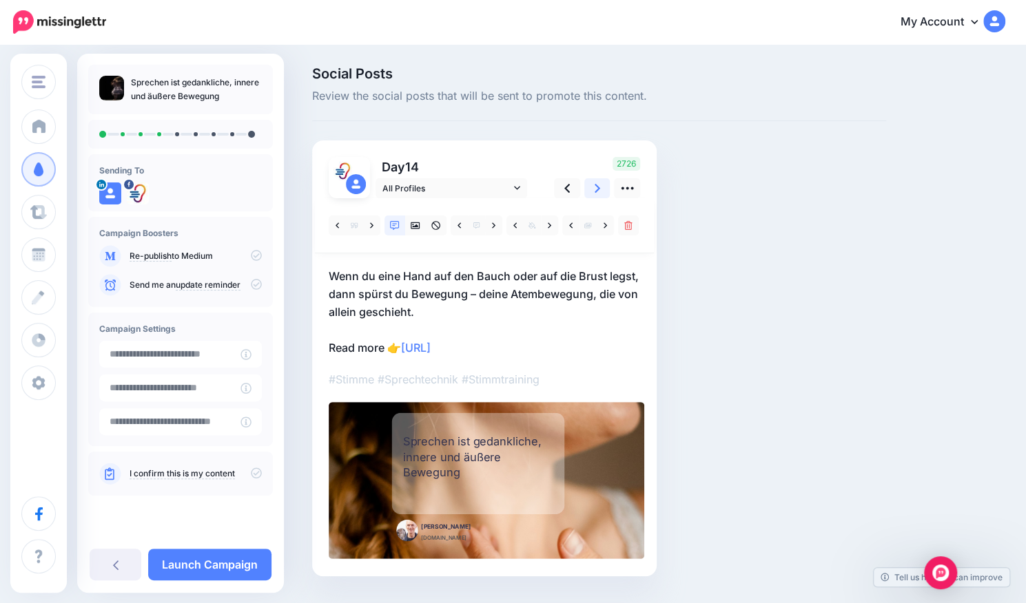
click at [603, 188] on link at bounding box center [597, 188] width 26 height 20
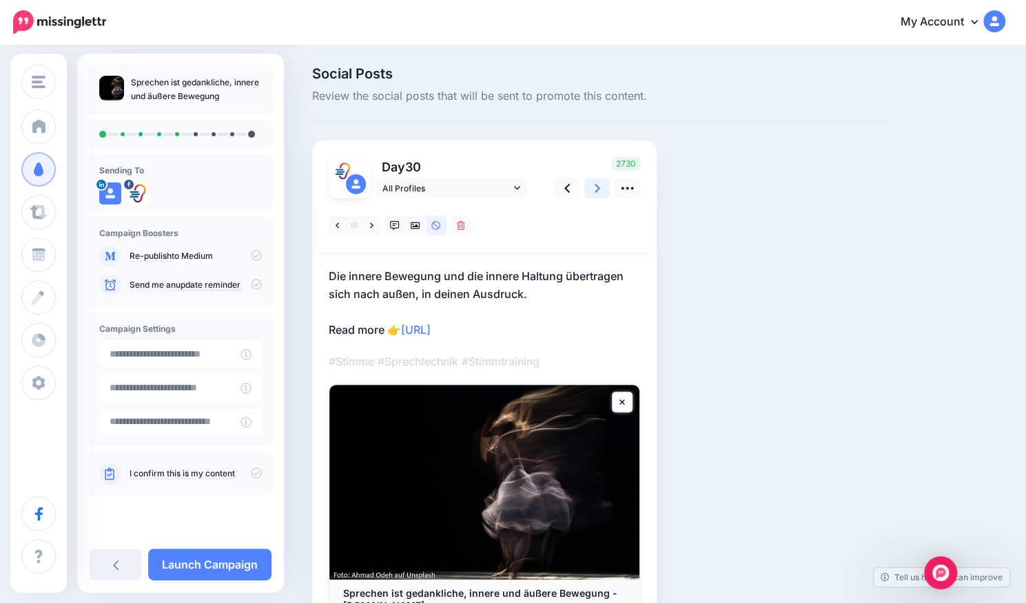
click at [598, 188] on icon at bounding box center [598, 188] width 6 height 9
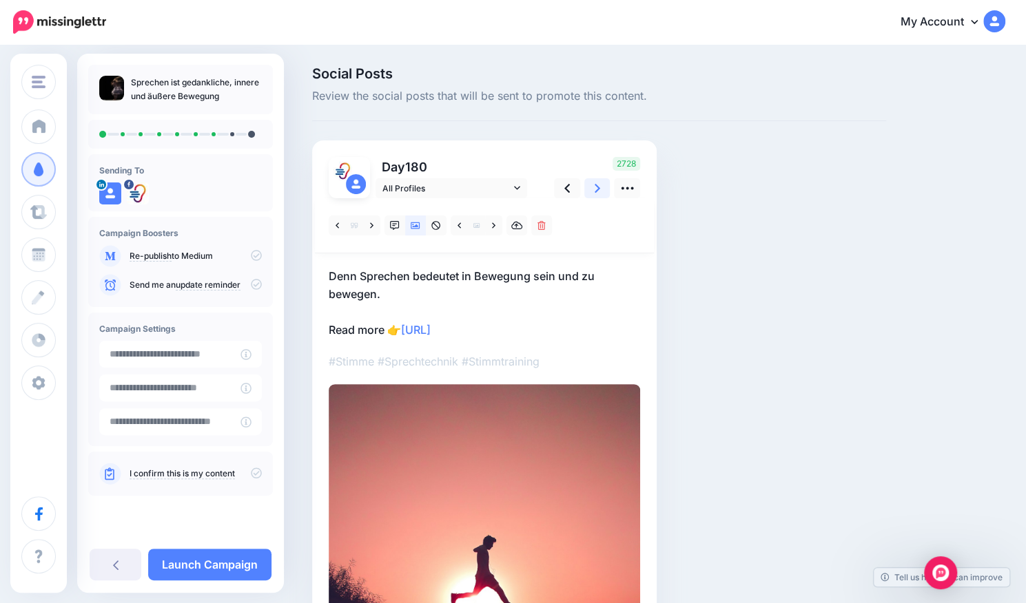
click at [598, 188] on icon at bounding box center [598, 188] width 6 height 9
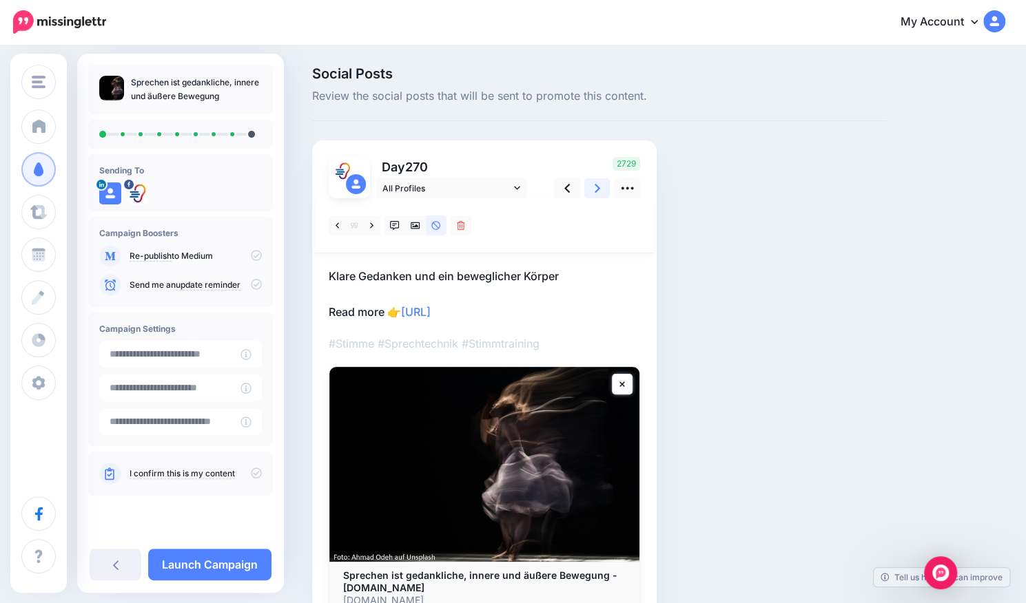
click at [598, 188] on icon at bounding box center [598, 188] width 6 height 9
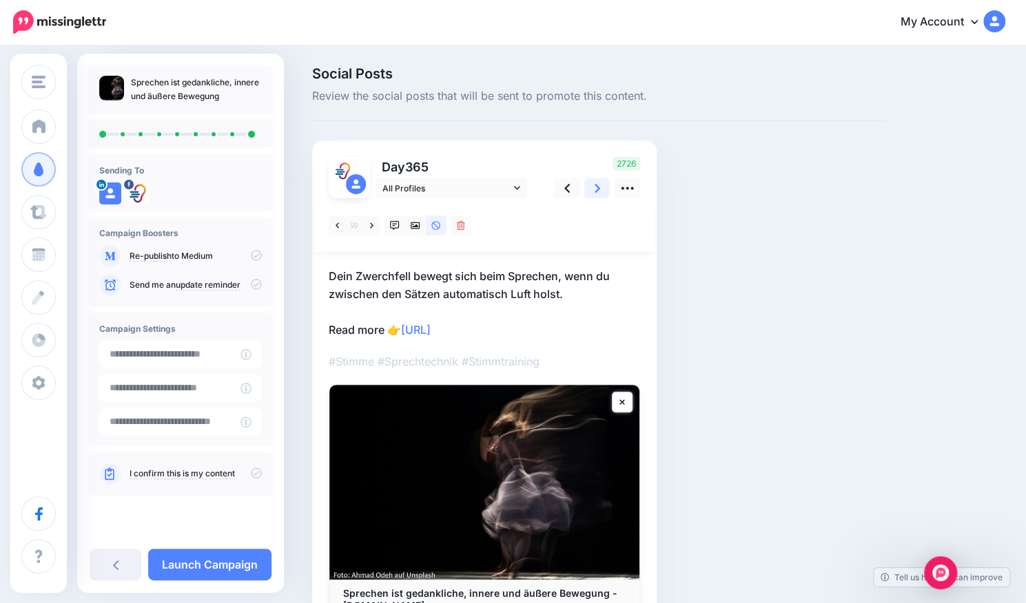
click at [598, 188] on icon at bounding box center [598, 188] width 6 height 9
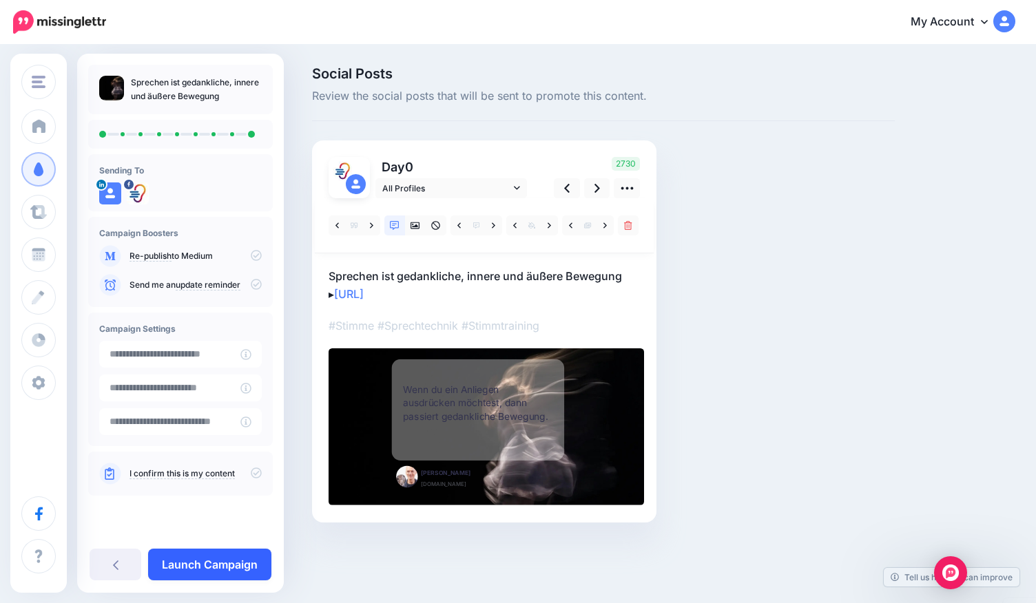
click at [208, 564] on link "Launch Campaign" at bounding box center [209, 565] width 123 height 32
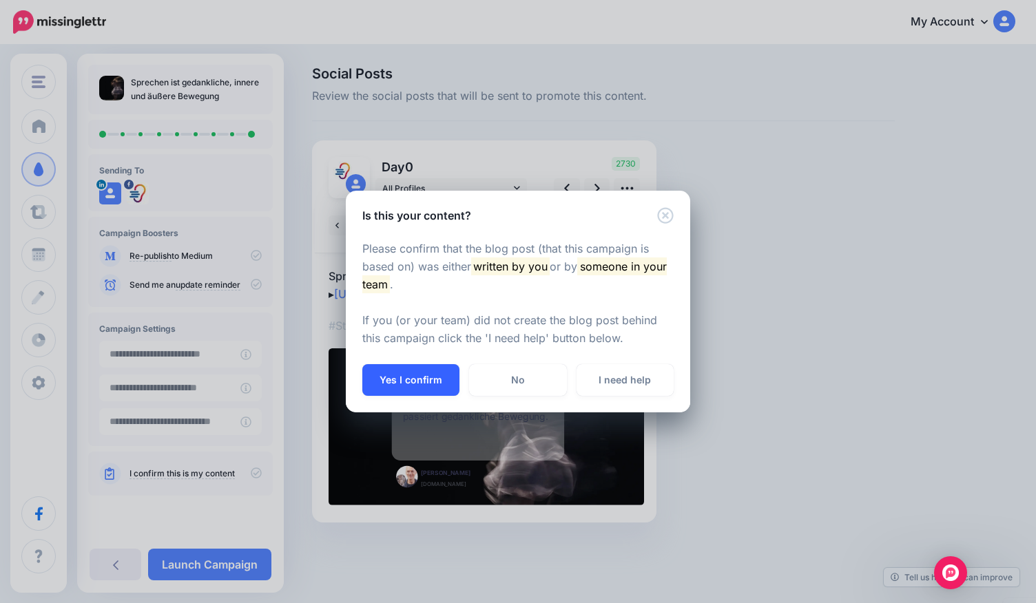
click at [418, 382] on button "Yes I confirm" at bounding box center [410, 380] width 97 height 32
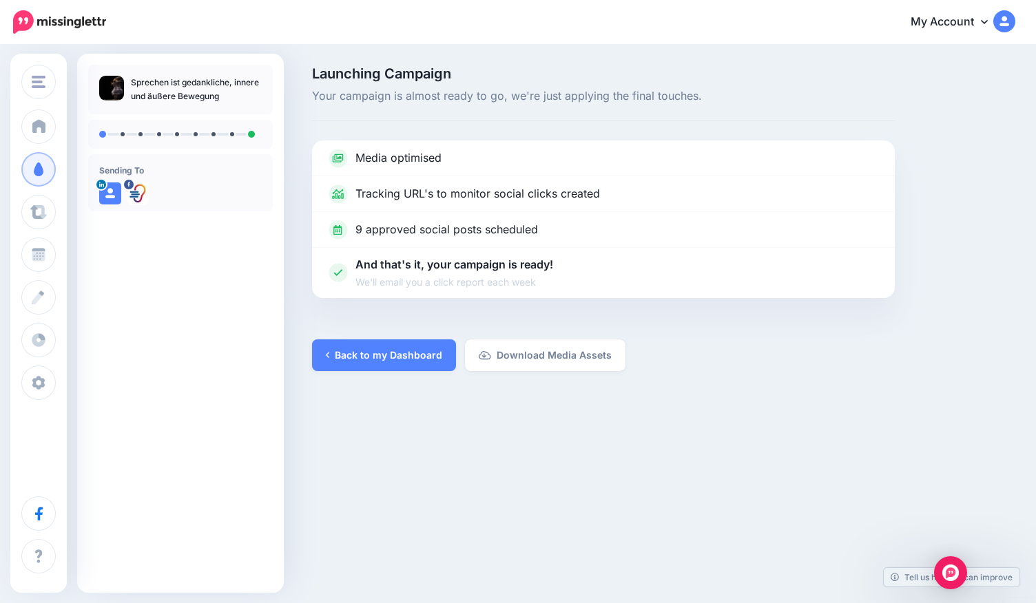
click at [969, 13] on link "My Account" at bounding box center [956, 23] width 118 height 34
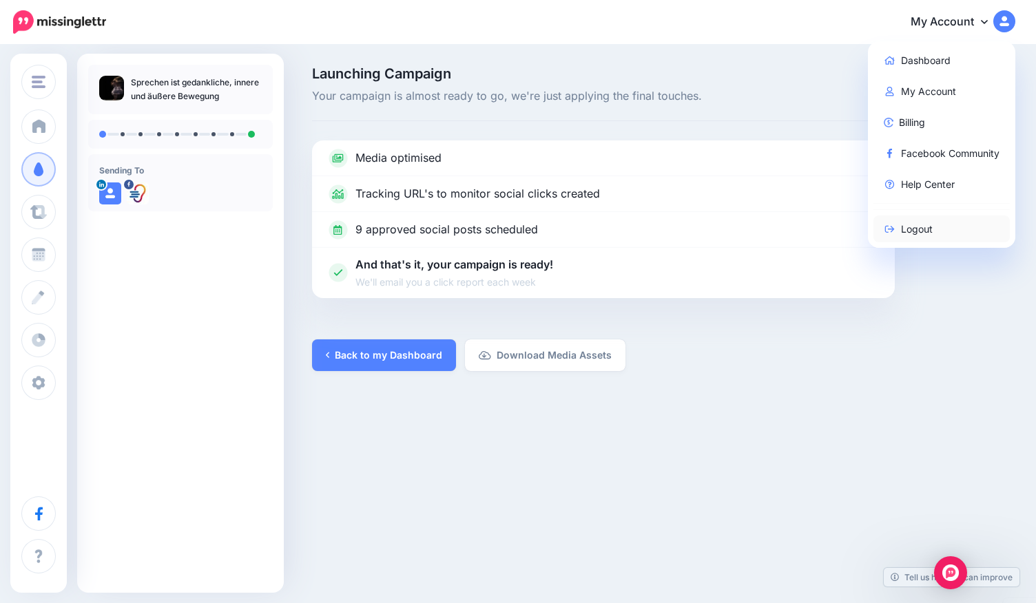
click at [909, 226] on link "Logout" at bounding box center [942, 229] width 137 height 27
